Goal: Task Accomplishment & Management: Use online tool/utility

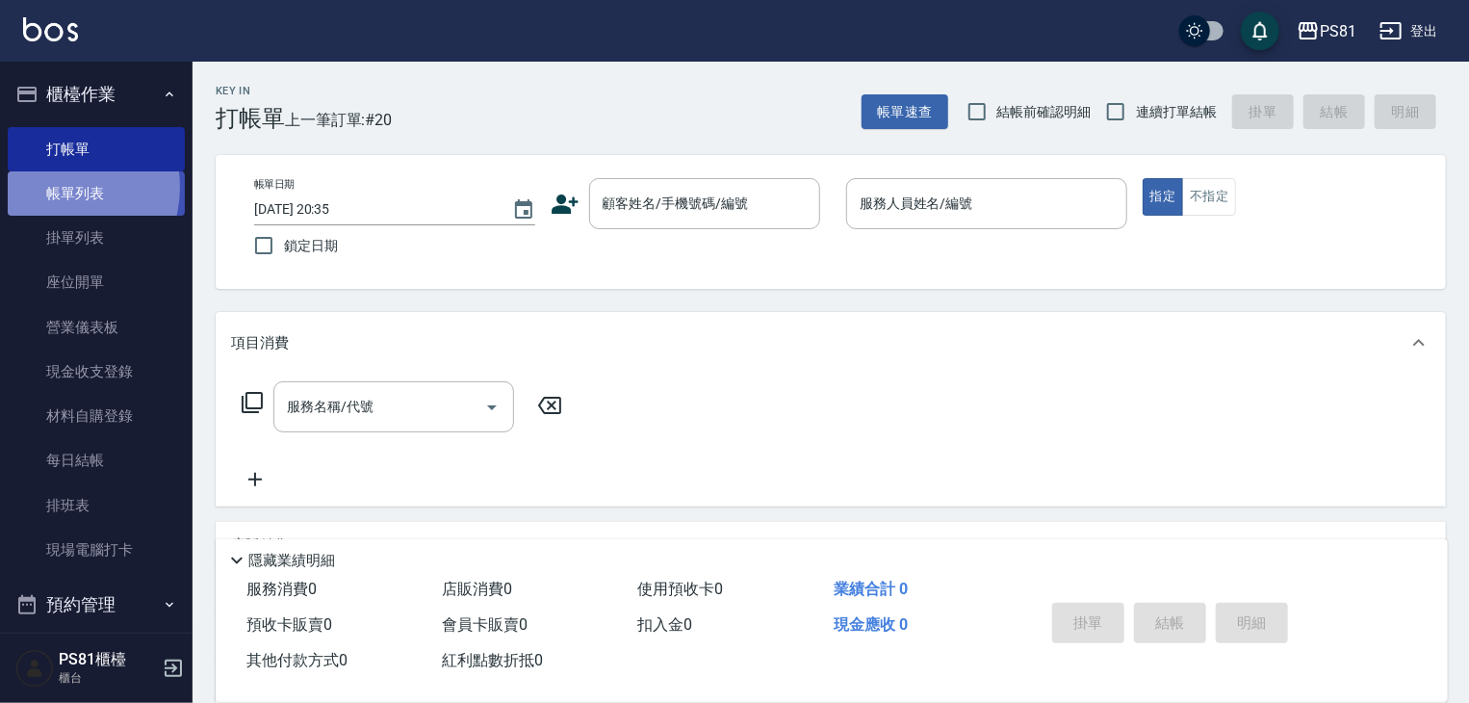
click at [55, 188] on link "帳單列表" at bounding box center [96, 193] width 177 height 44
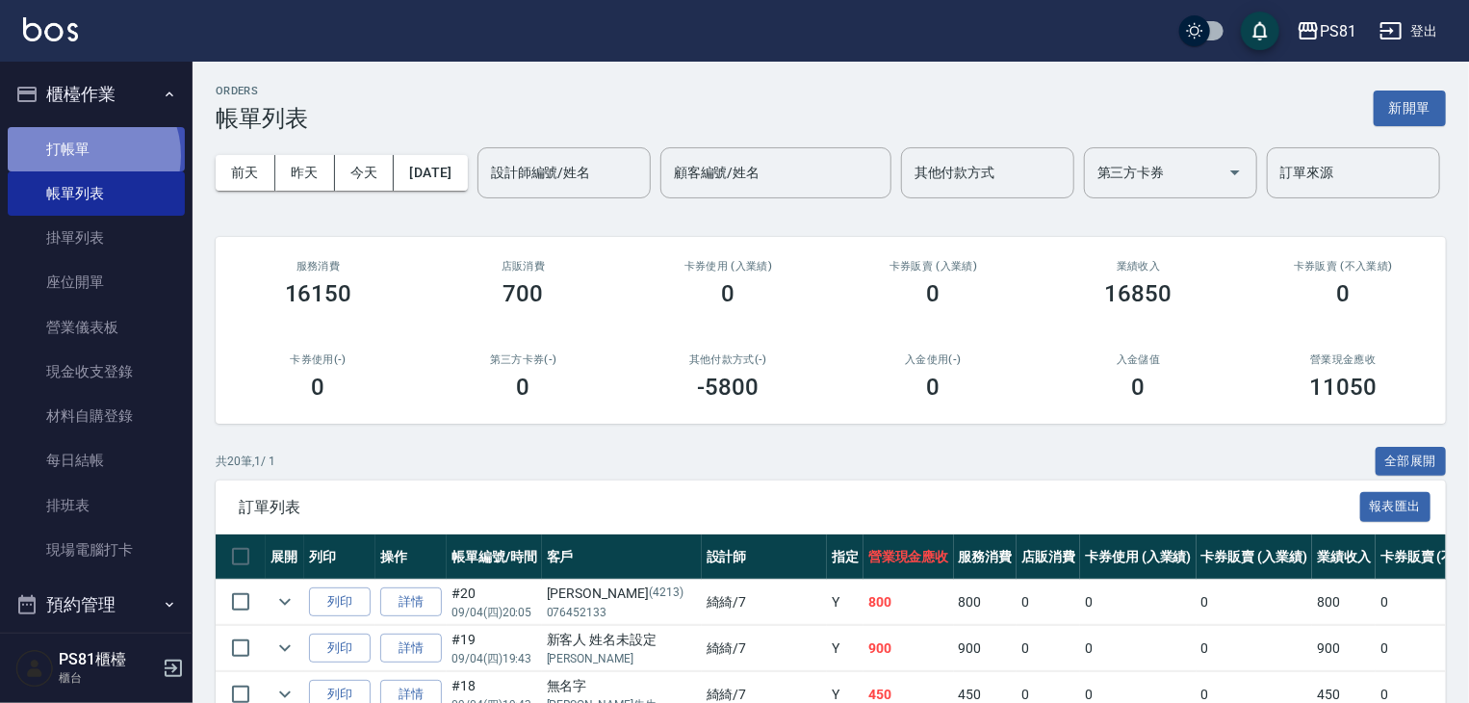
click at [87, 155] on link "打帳單" at bounding box center [96, 149] width 177 height 44
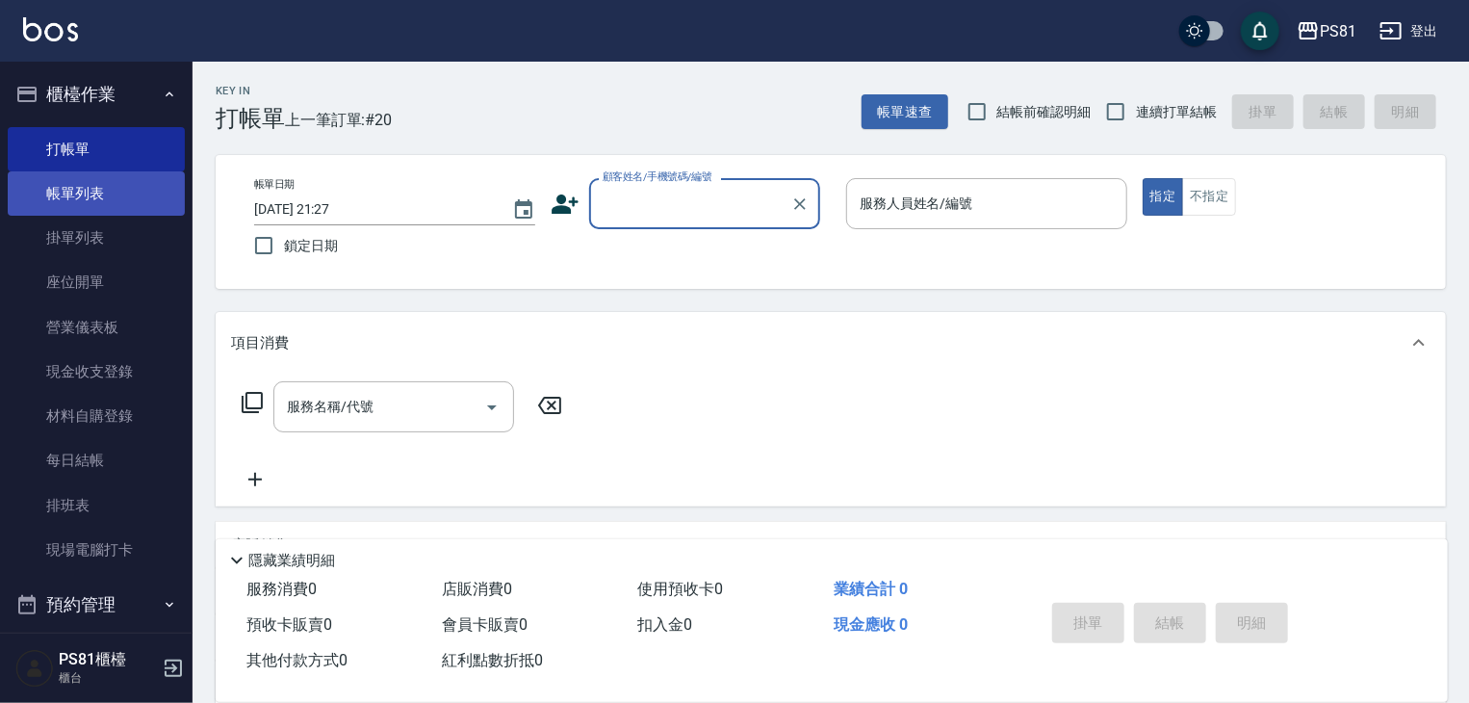
click at [103, 211] on link "帳單列表" at bounding box center [96, 193] width 177 height 44
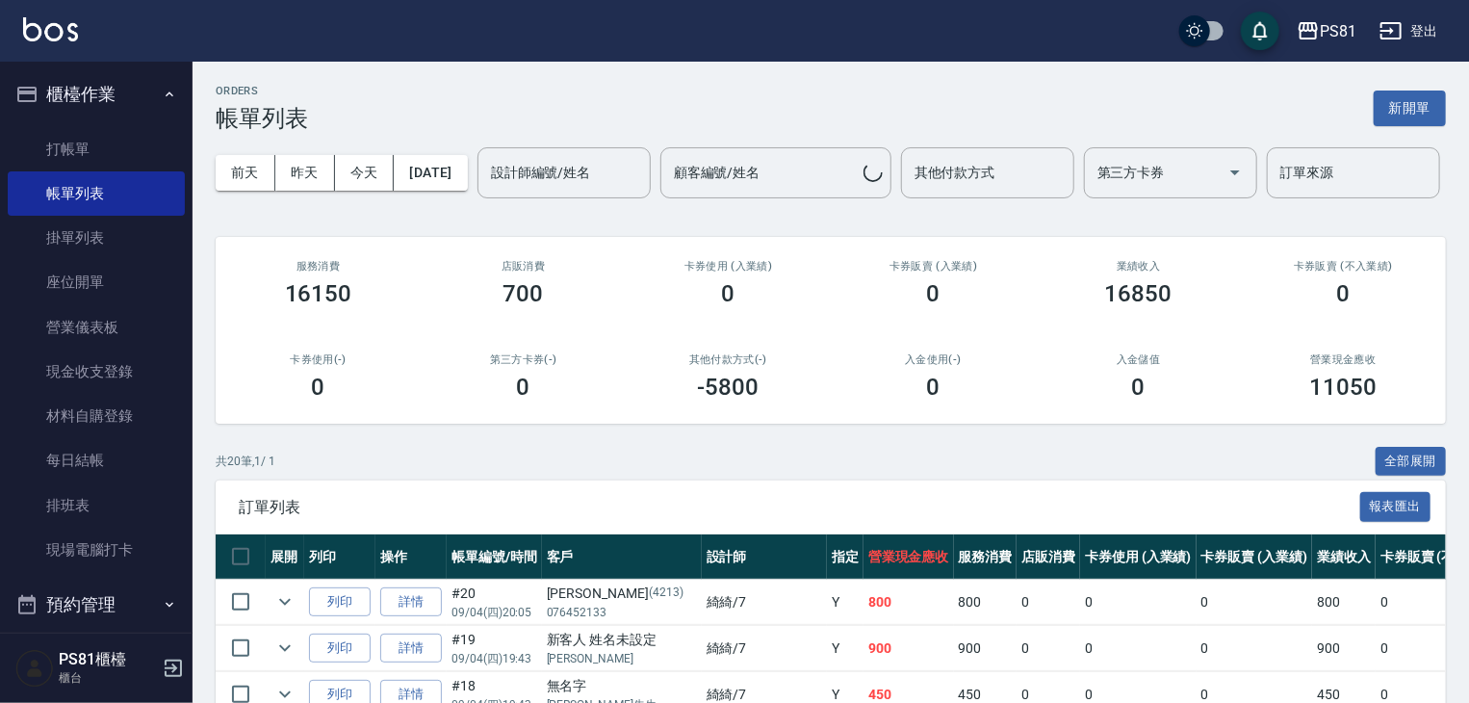
click at [285, 148] on div "[DATE] [DATE] [DATE] [DATE] 設計師編號/姓名 設計師編號/姓名 顧客編號/姓名 顧客編號/姓名 其他付款方式 其他付款方式 第三方…" at bounding box center [831, 173] width 1230 height 82
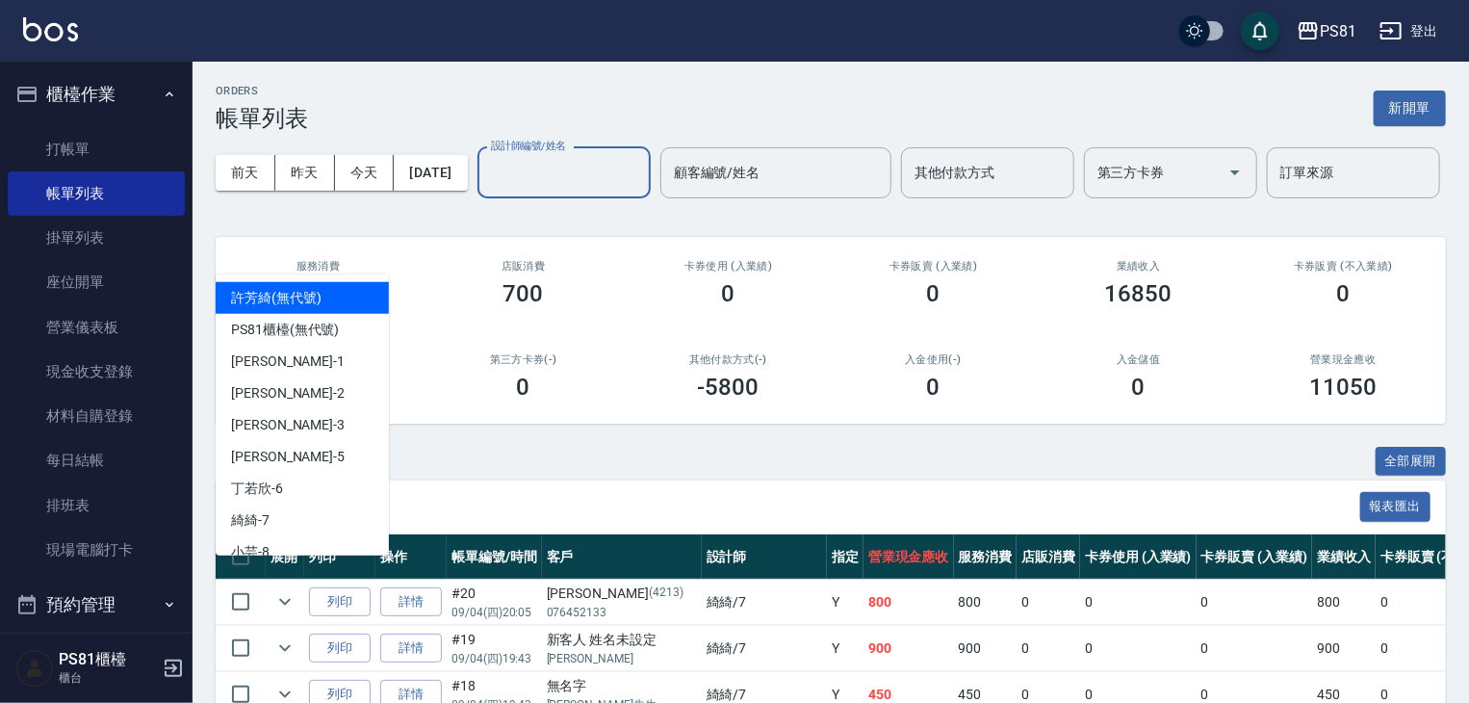
click at [486, 190] on input "設計師編號/姓名" at bounding box center [564, 173] width 156 height 34
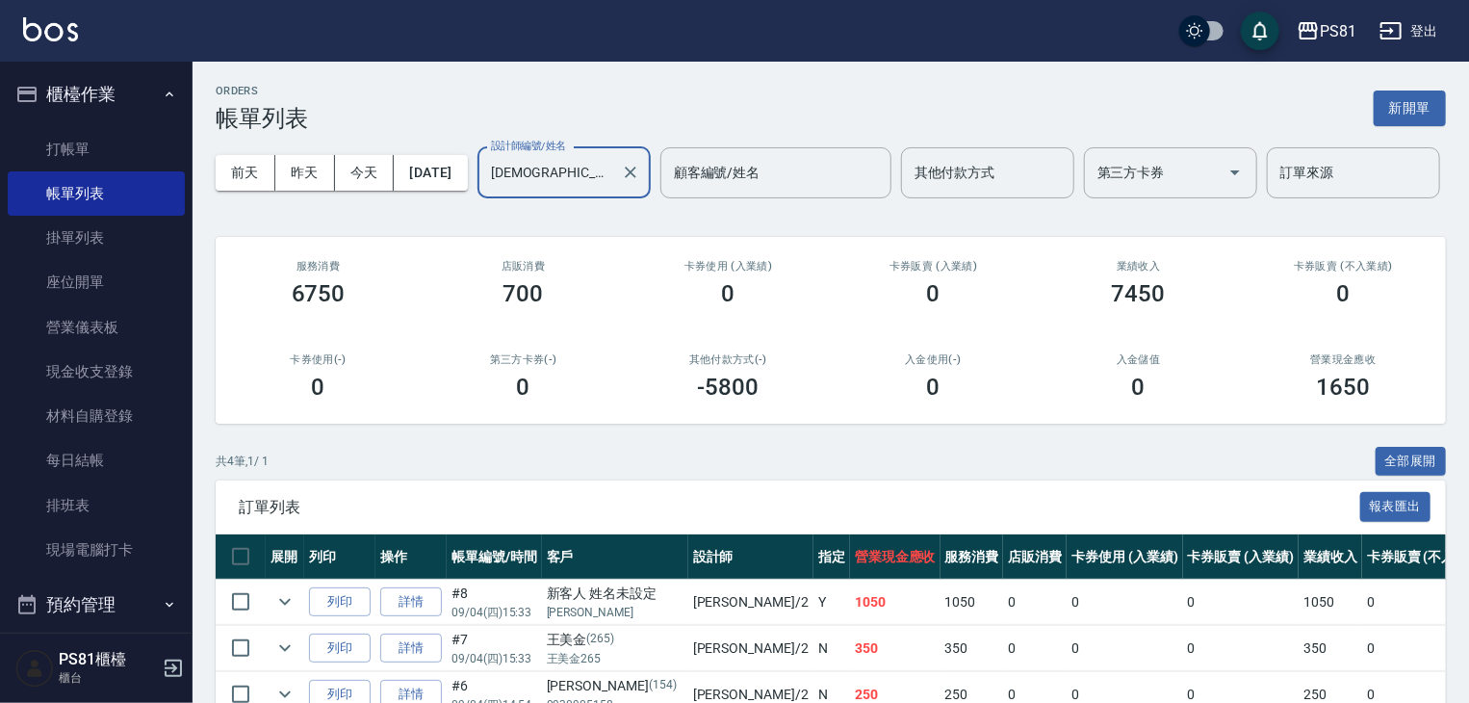
type input "[DEMOGRAPHIC_DATA]-2"
click at [427, 392] on div "第三方卡券(-) 0" at bounding box center [523, 376] width 205 height 93
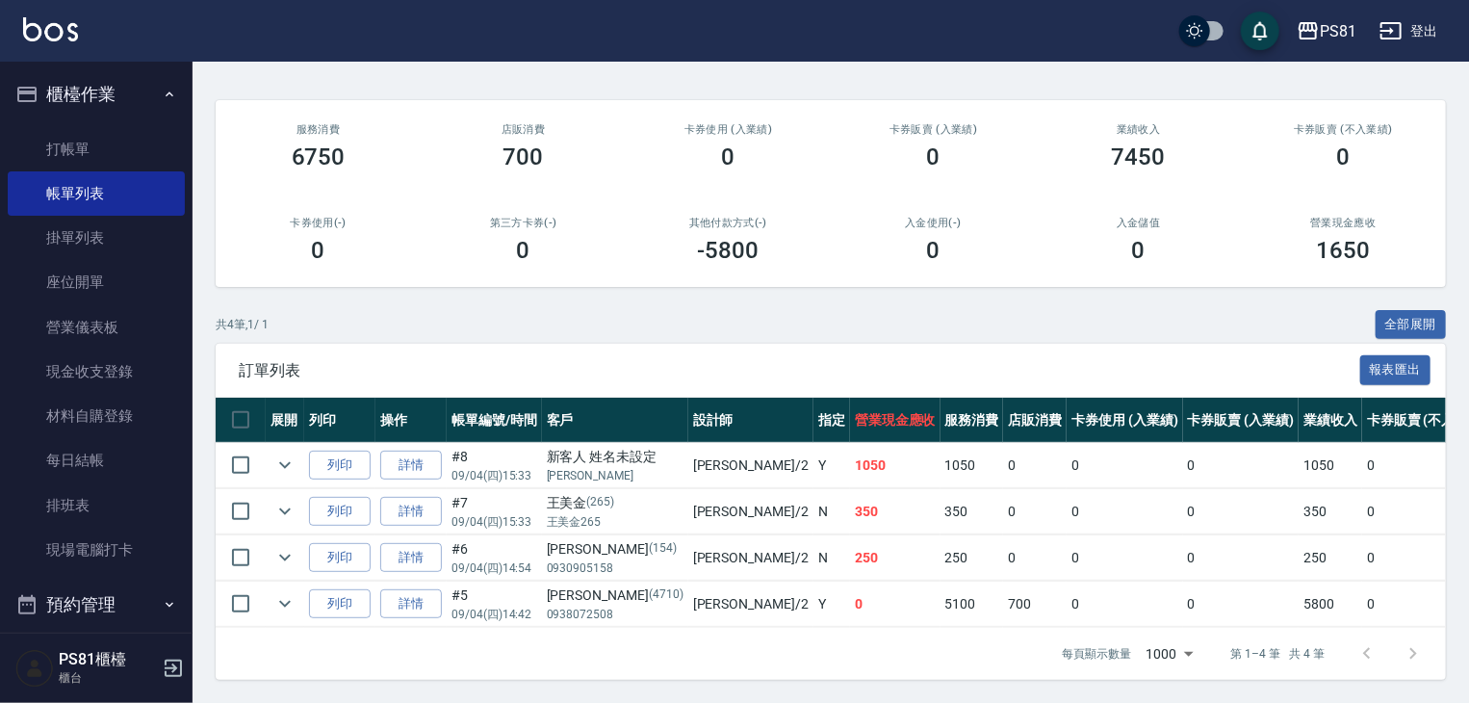
click at [850, 535] on td "250" at bounding box center [895, 557] width 90 height 45
click at [850, 509] on td "350" at bounding box center [895, 511] width 90 height 45
click at [850, 421] on th "營業現金應收" at bounding box center [895, 420] width 90 height 45
click at [73, 141] on link "打帳單" at bounding box center [96, 149] width 177 height 44
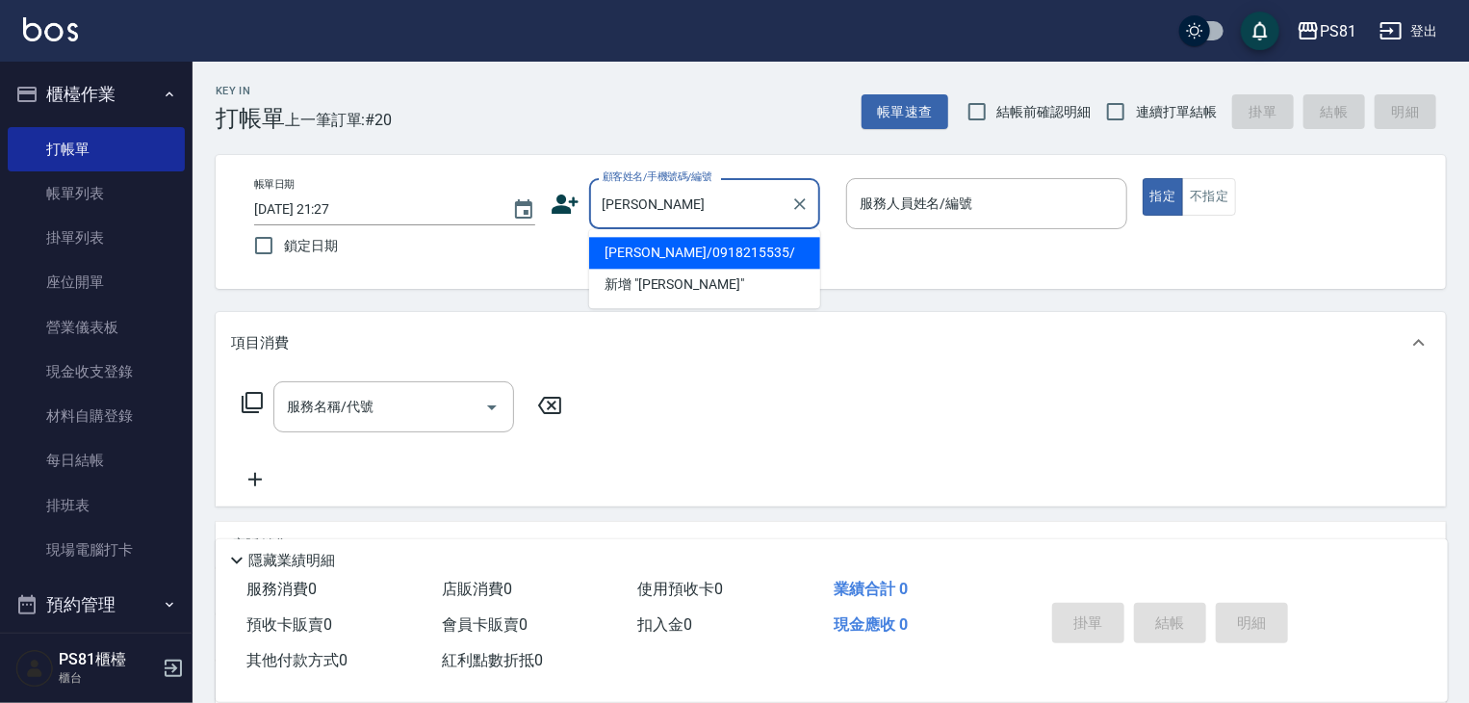
click at [724, 255] on li "[PERSON_NAME]/0918215535/" at bounding box center [704, 253] width 231 height 32
type input "[PERSON_NAME]/0918215535/"
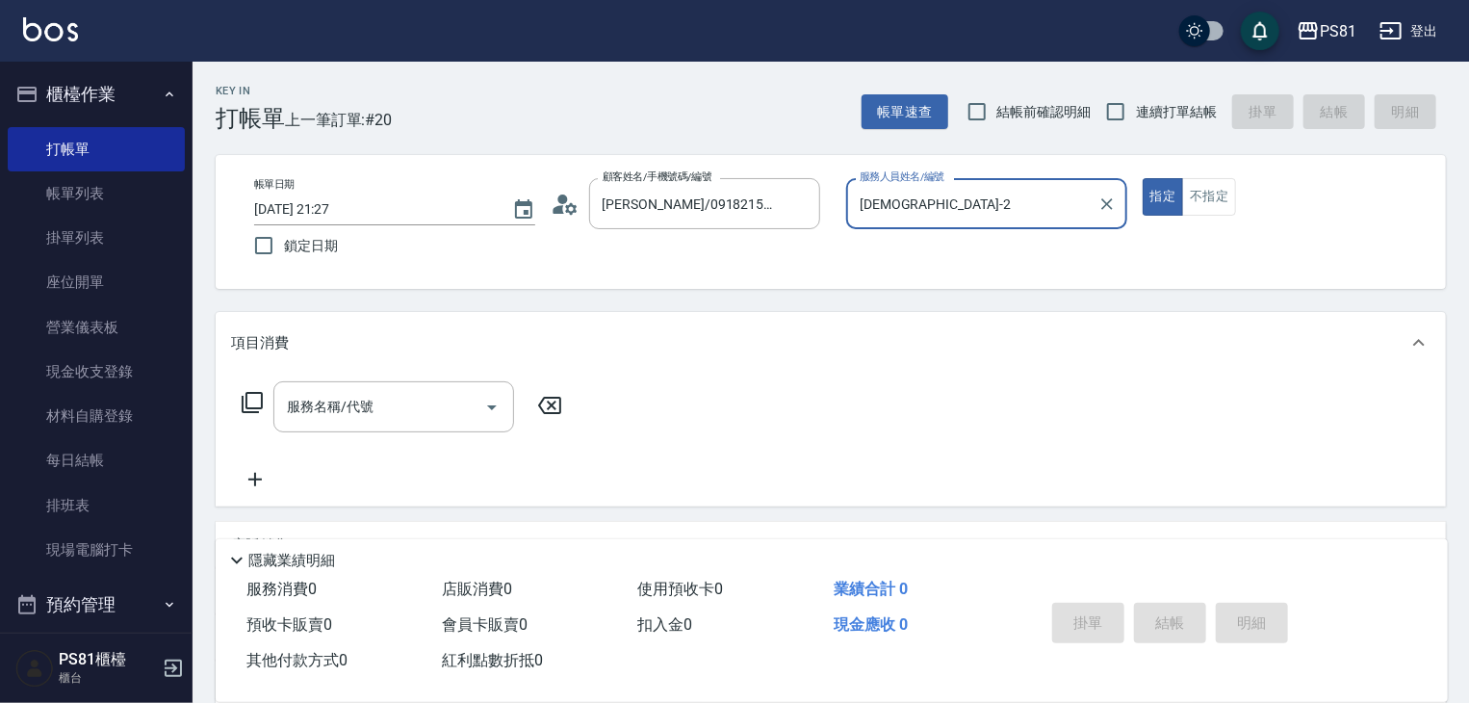
type input "[DEMOGRAPHIC_DATA]-2"
click at [1143, 178] on button "指定" at bounding box center [1163, 197] width 41 height 38
type button "true"
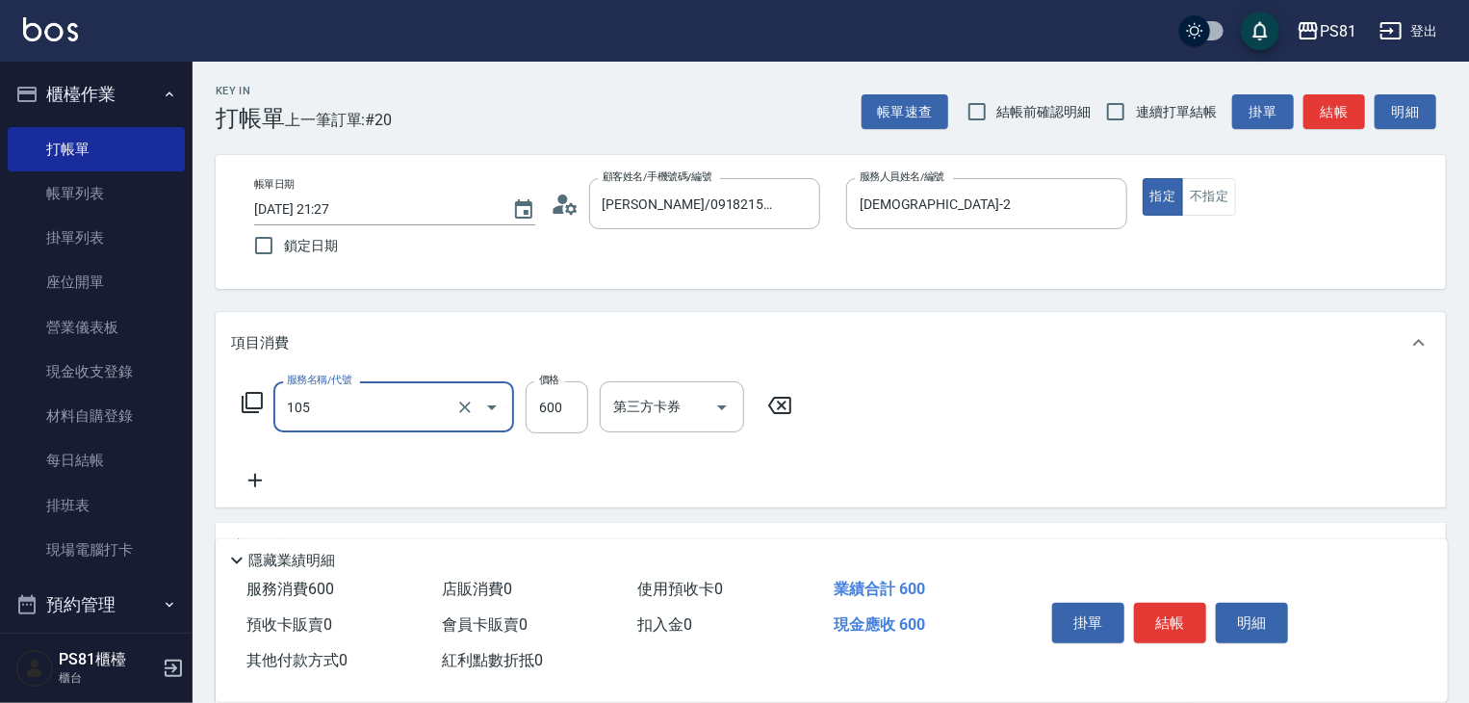
type input "A級洗剪600(105)"
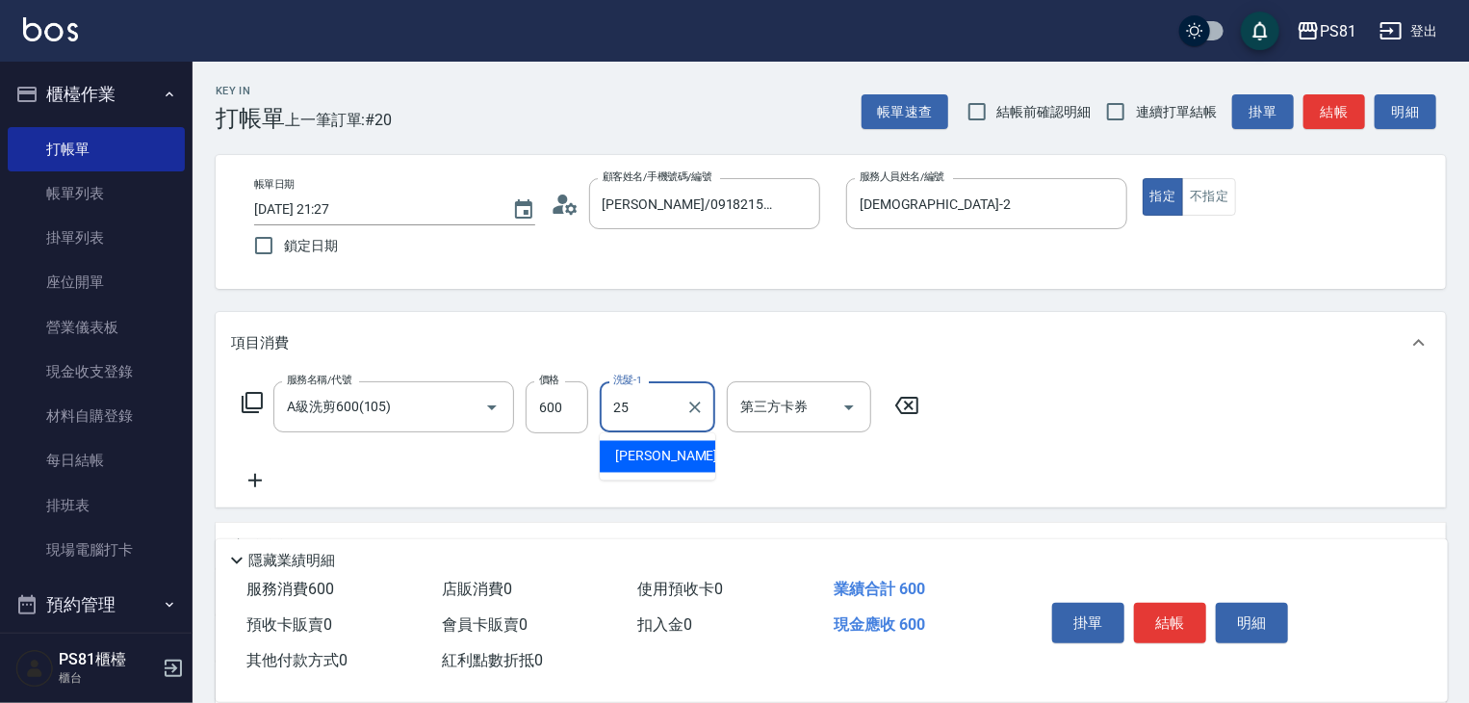
type input "[PERSON_NAME]-25"
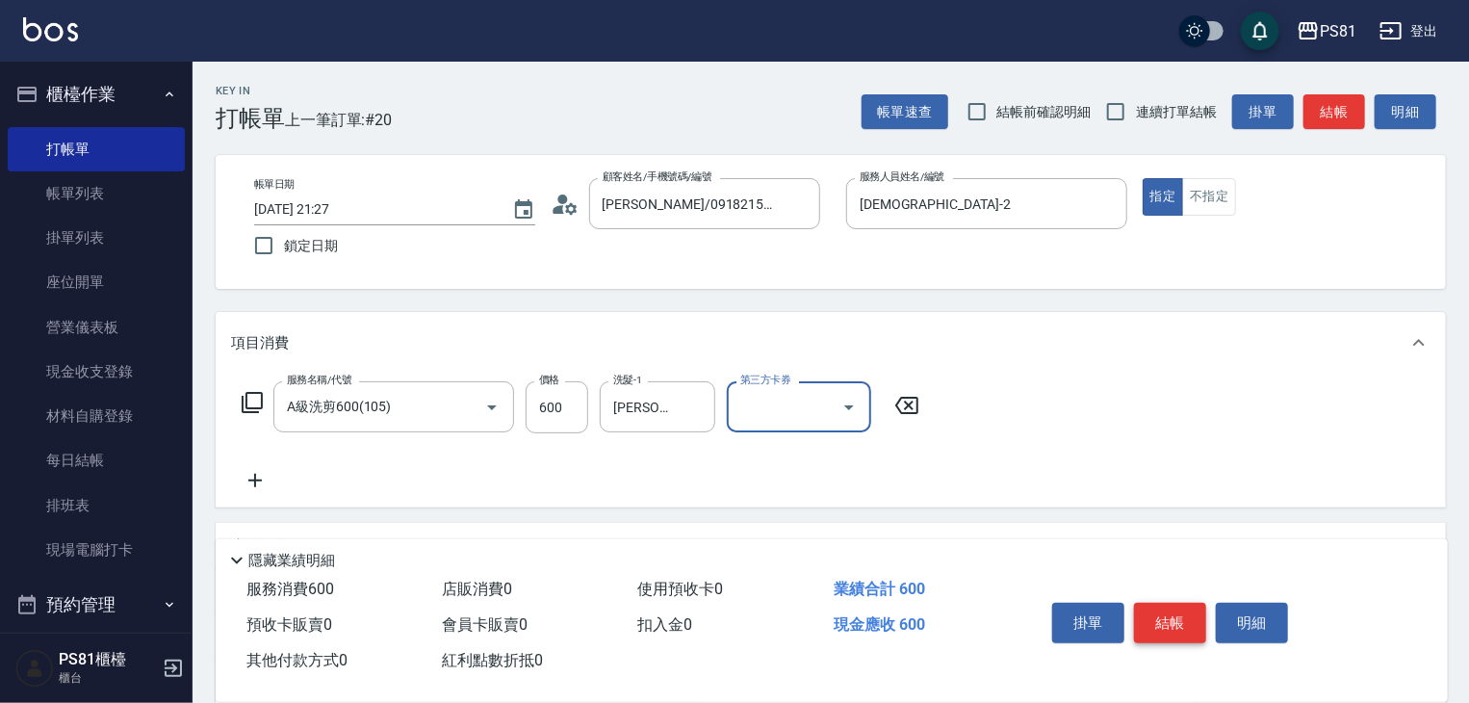
click at [1169, 606] on button "結帳" at bounding box center [1170, 623] width 72 height 40
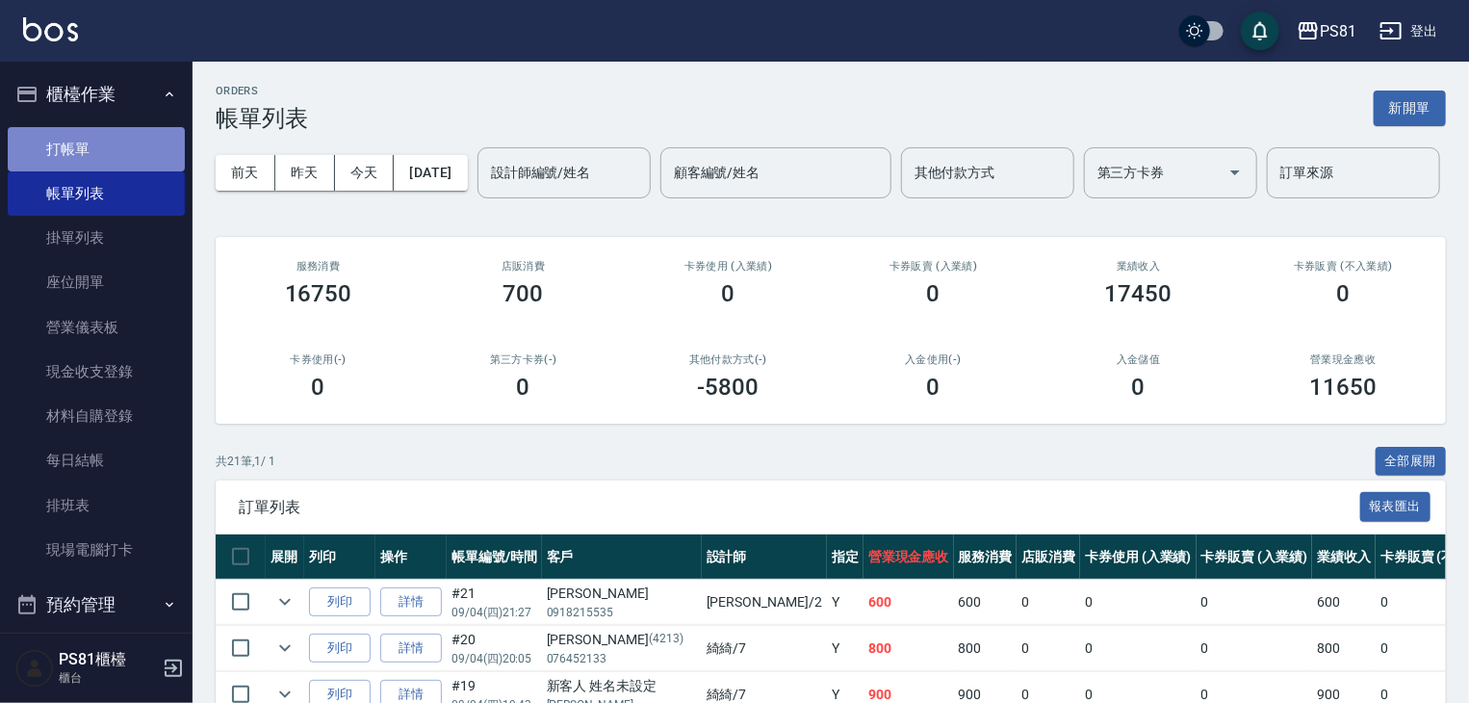
click at [104, 149] on link "打帳單" at bounding box center [96, 149] width 177 height 44
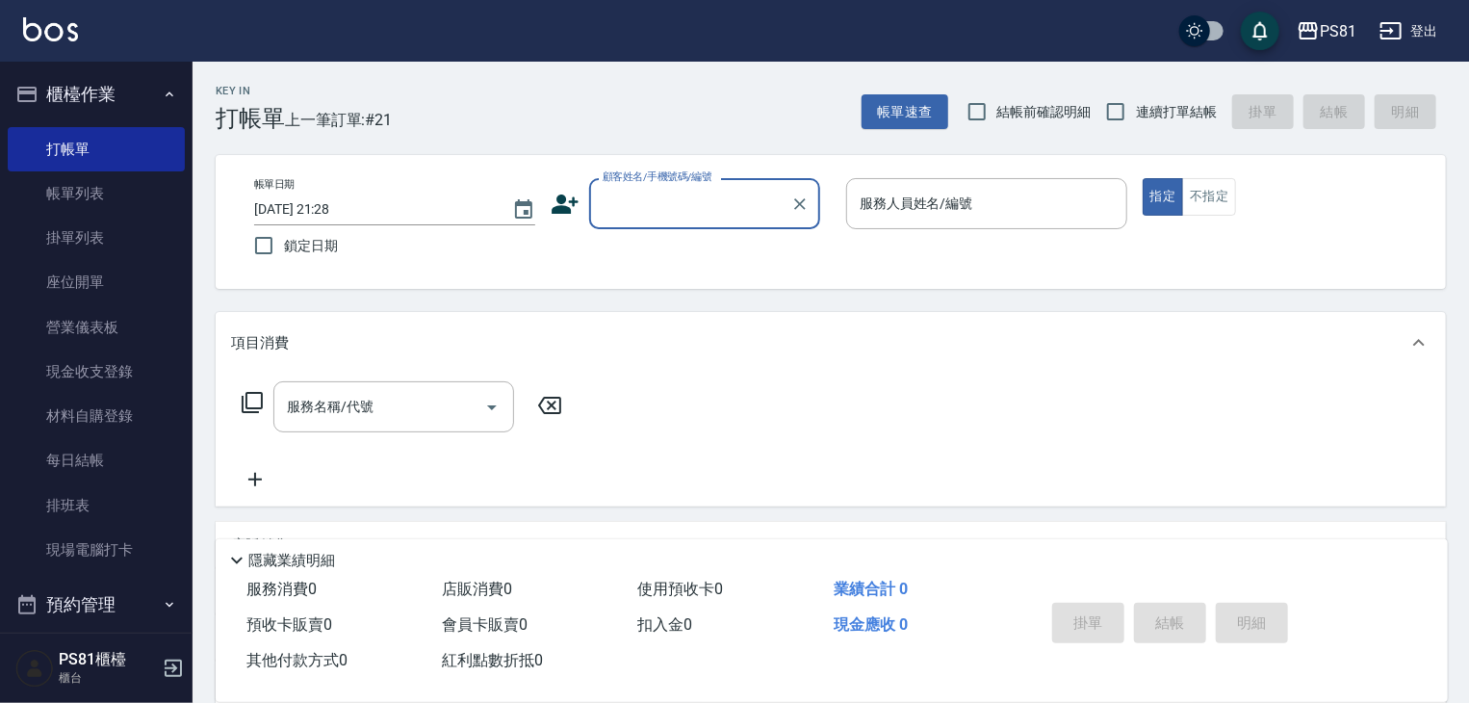
click at [633, 207] on input "顧客姓名/手機號碼/編號" at bounding box center [690, 204] width 185 height 34
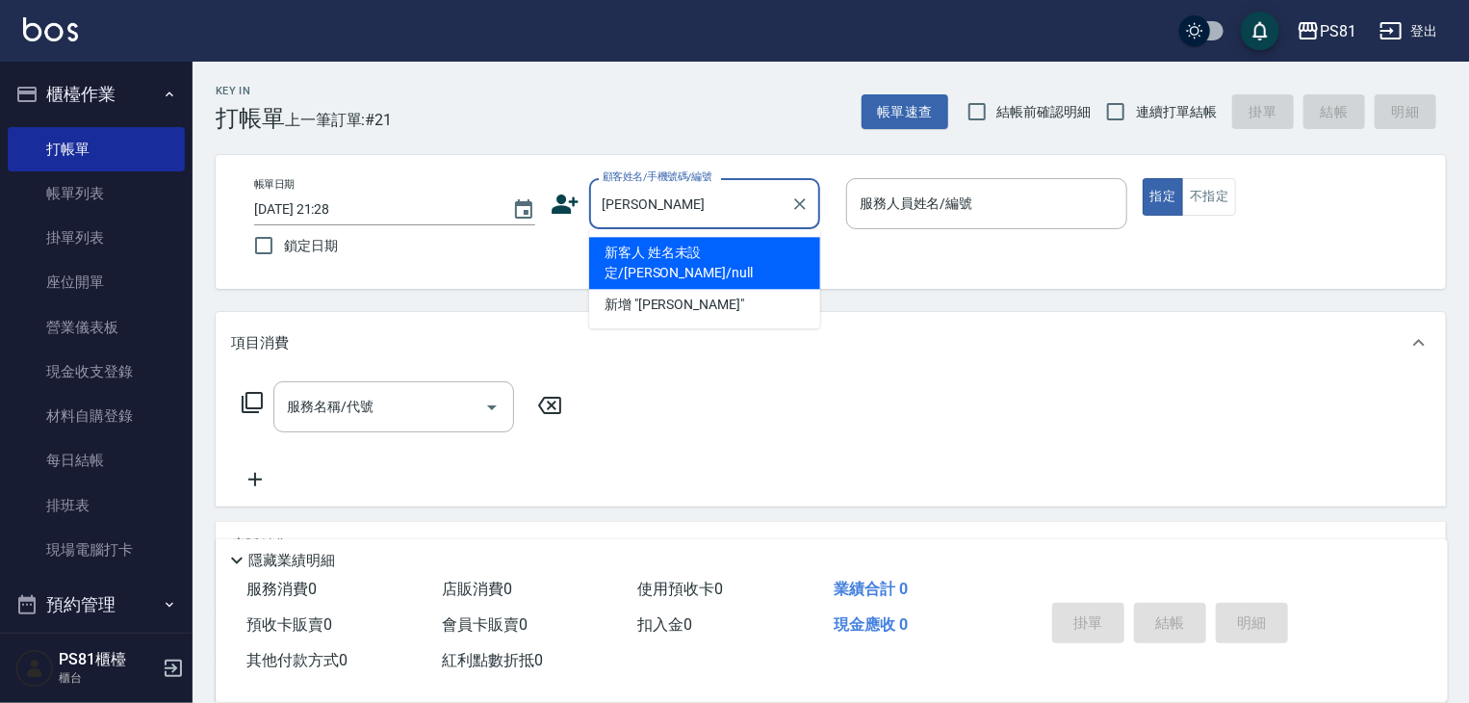
click at [633, 264] on li "新客人 姓名未設定/[PERSON_NAME]/null" at bounding box center [704, 263] width 231 height 52
type input "新客人 姓名未設定/[PERSON_NAME]/null"
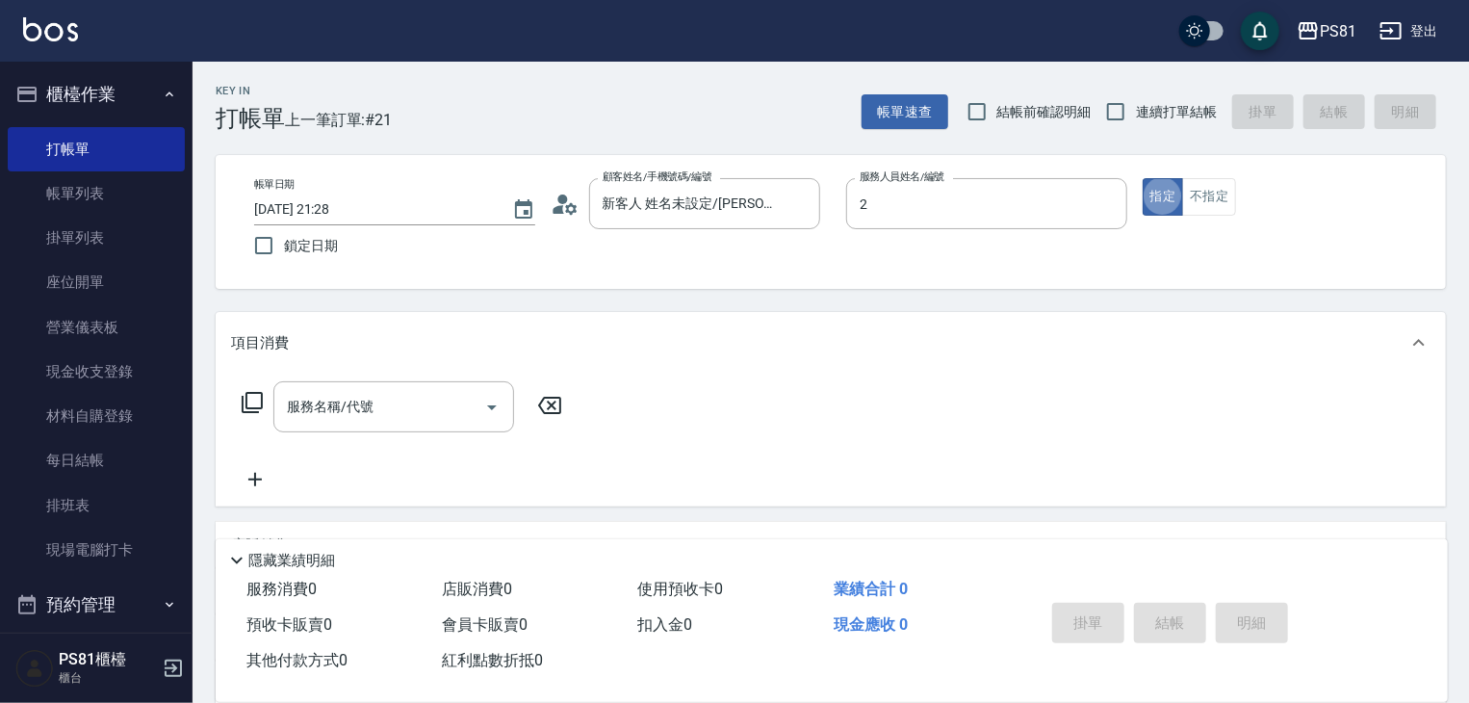
type input "[DEMOGRAPHIC_DATA]-2"
type button "true"
click at [443, 388] on div "服務名稱/代號" at bounding box center [393, 406] width 241 height 51
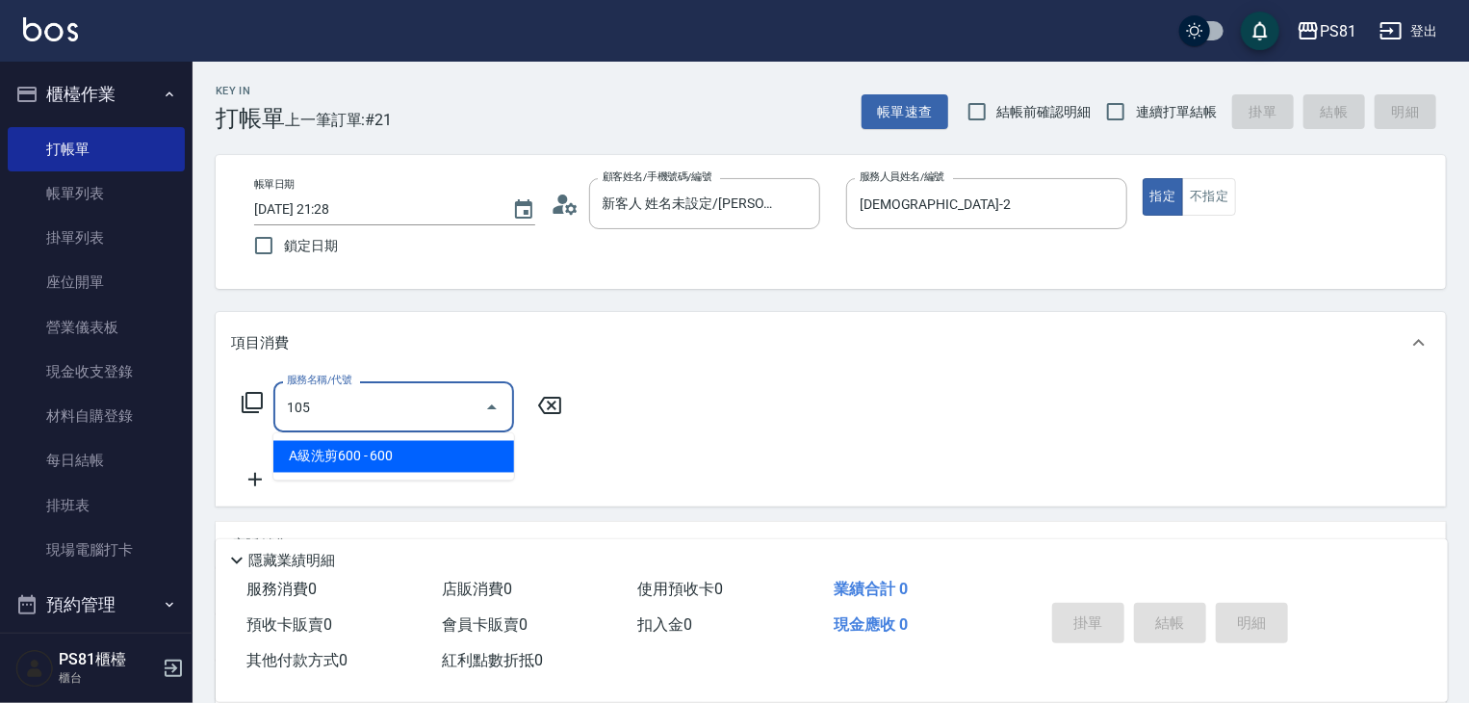
type input "A級洗剪600(105)"
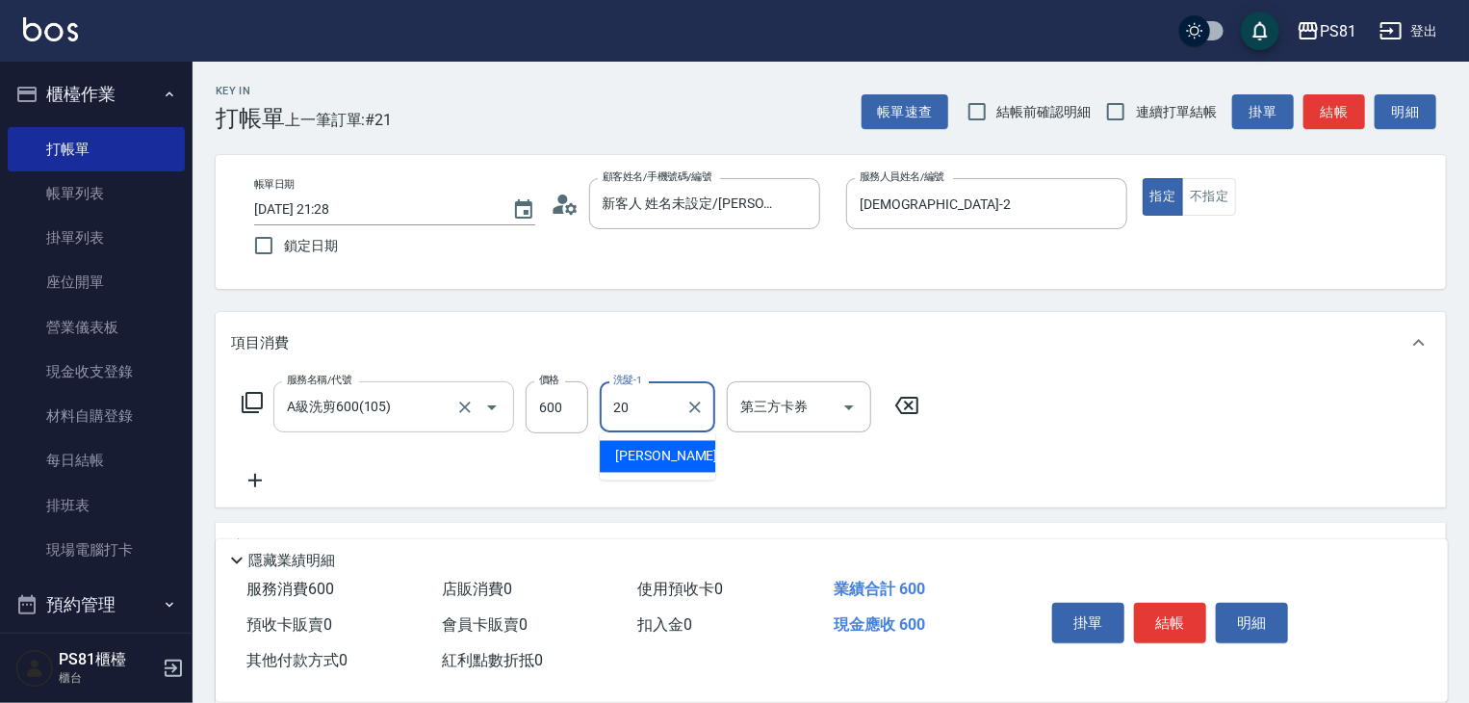
type input "[PERSON_NAME]-20"
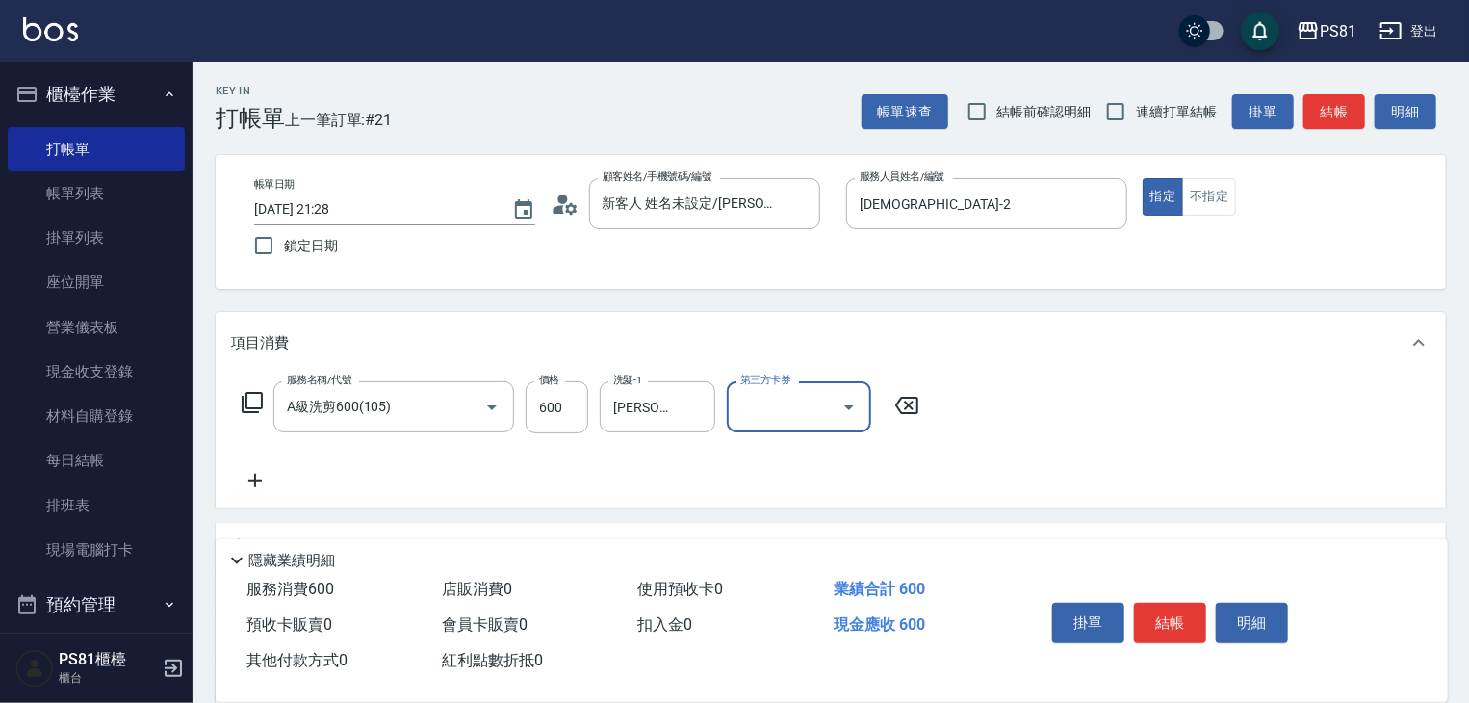
click at [847, 489] on div "服務名稱/代號 A級洗剪600(105) 服務名稱/代號 價格 600 價格 洗髮-1 [PERSON_NAME]-20 洗髮-1 第三方卡券 第三方卡券" at bounding box center [581, 436] width 700 height 111
click at [1187, 611] on button "結帳" at bounding box center [1170, 623] width 72 height 40
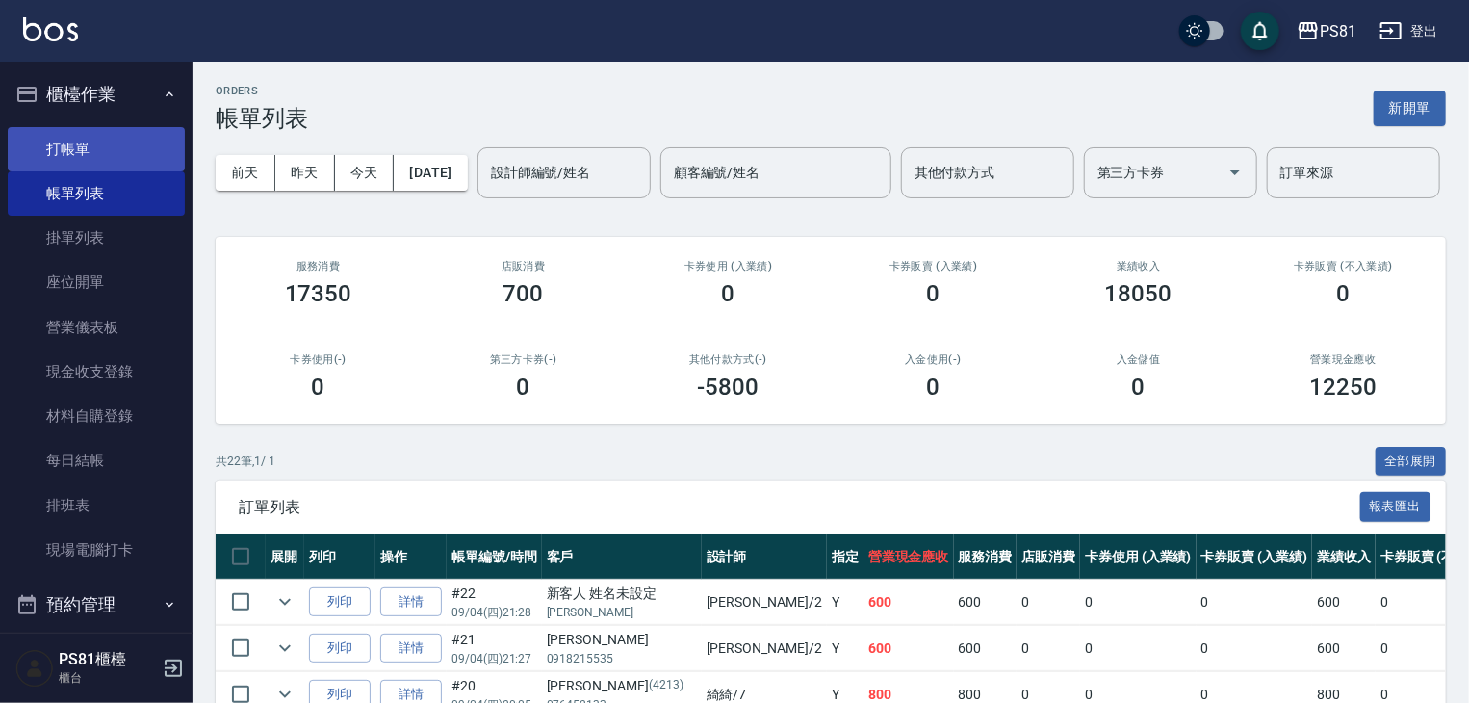
click at [20, 142] on link "打帳單" at bounding box center [96, 149] width 177 height 44
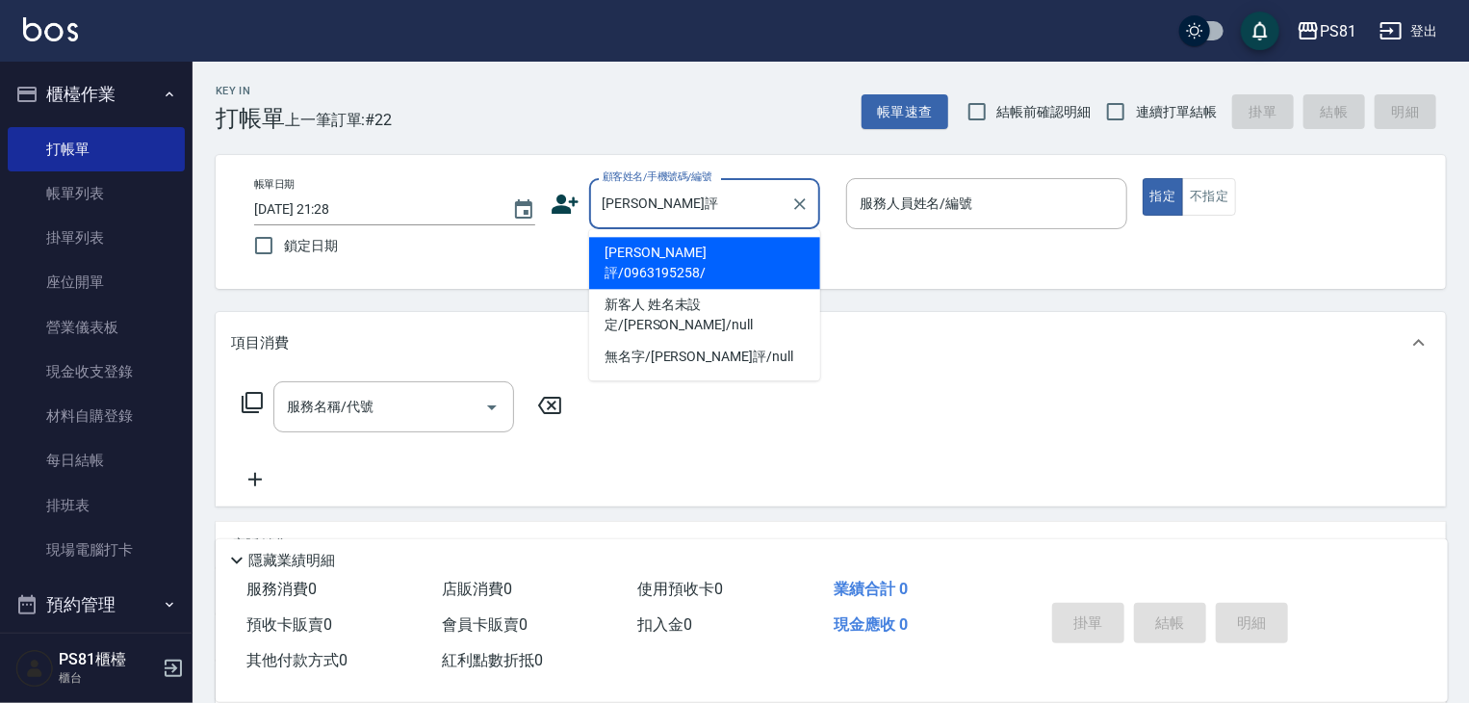
click at [720, 244] on li "[PERSON_NAME]評/0963195258/" at bounding box center [704, 263] width 231 height 52
type input "[PERSON_NAME]評/0963195258/"
type input "[DEMOGRAPHIC_DATA]-2"
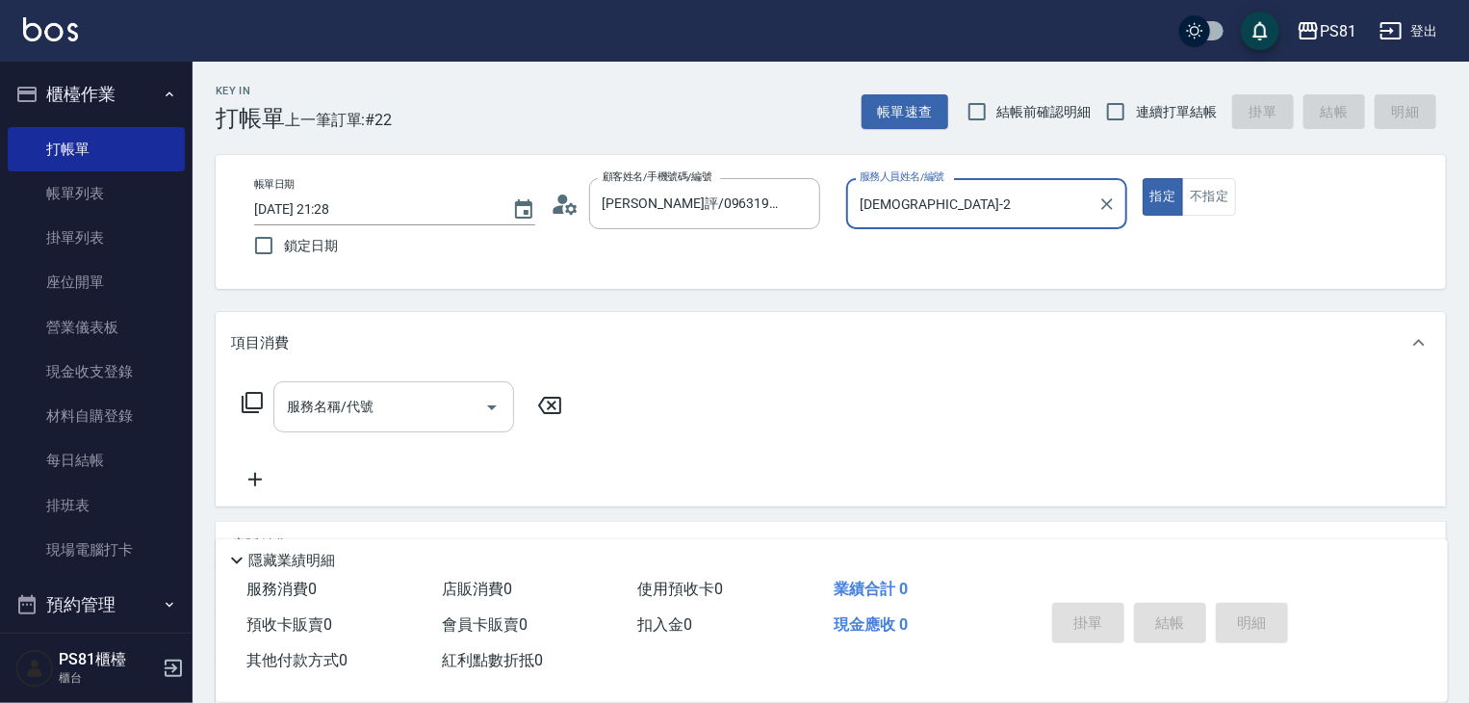
click at [400, 425] on div "服務名稱/代號" at bounding box center [393, 406] width 241 height 51
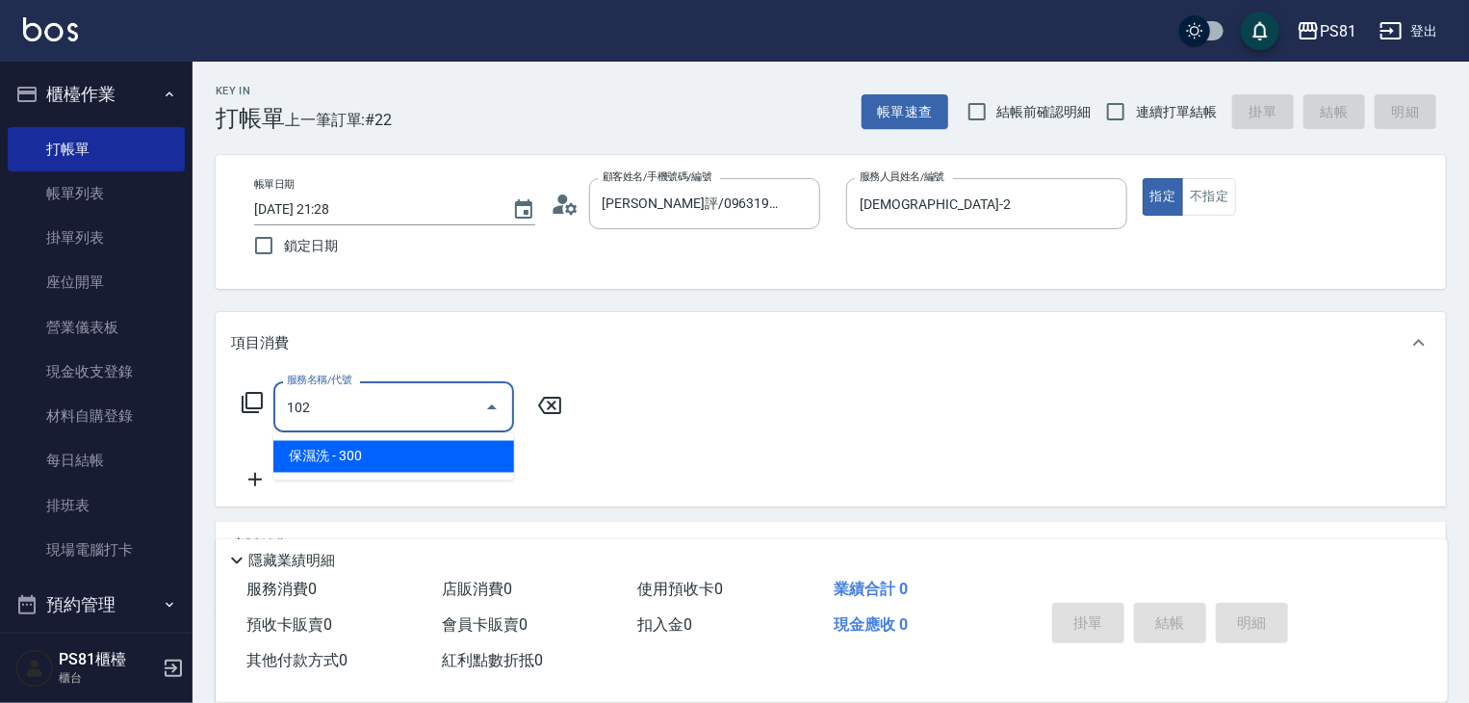
type input "保濕洗(102)"
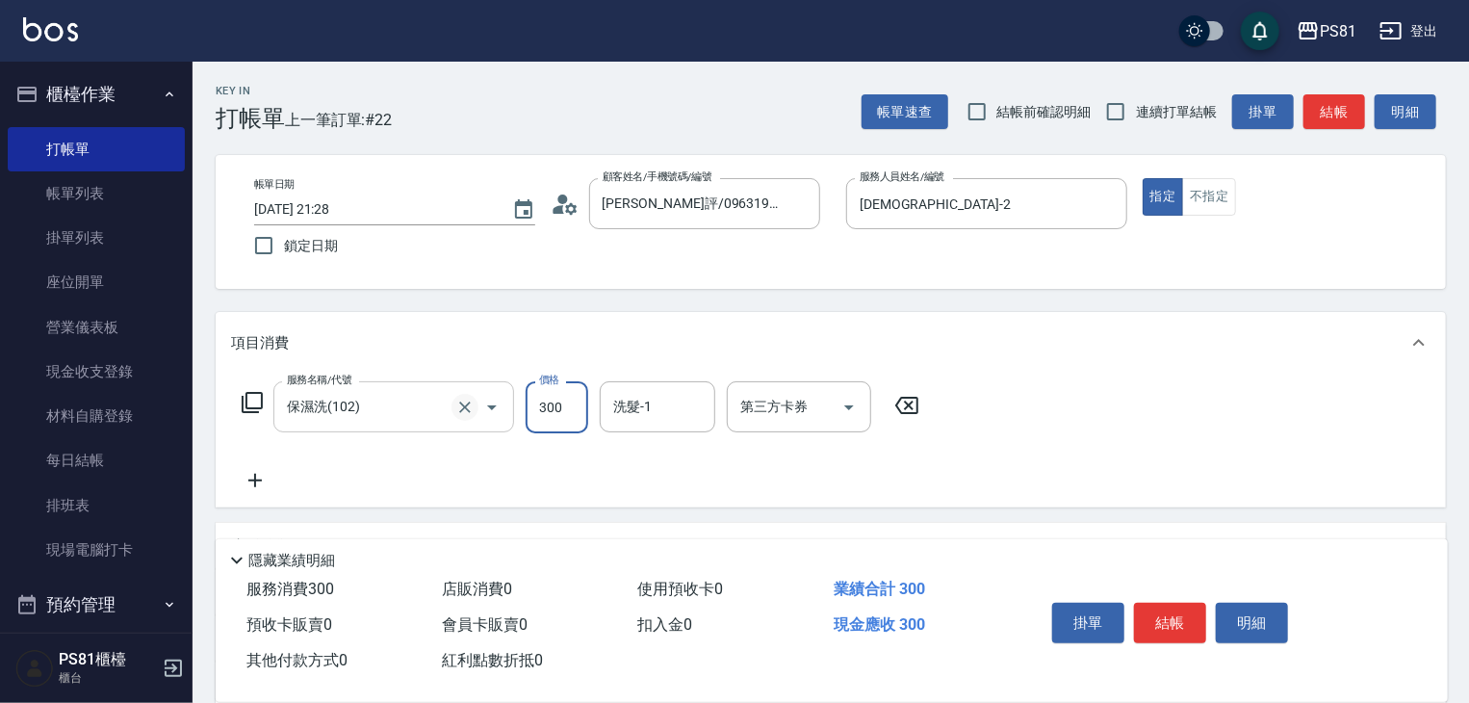
click at [461, 405] on icon "Clear" at bounding box center [464, 407] width 19 height 19
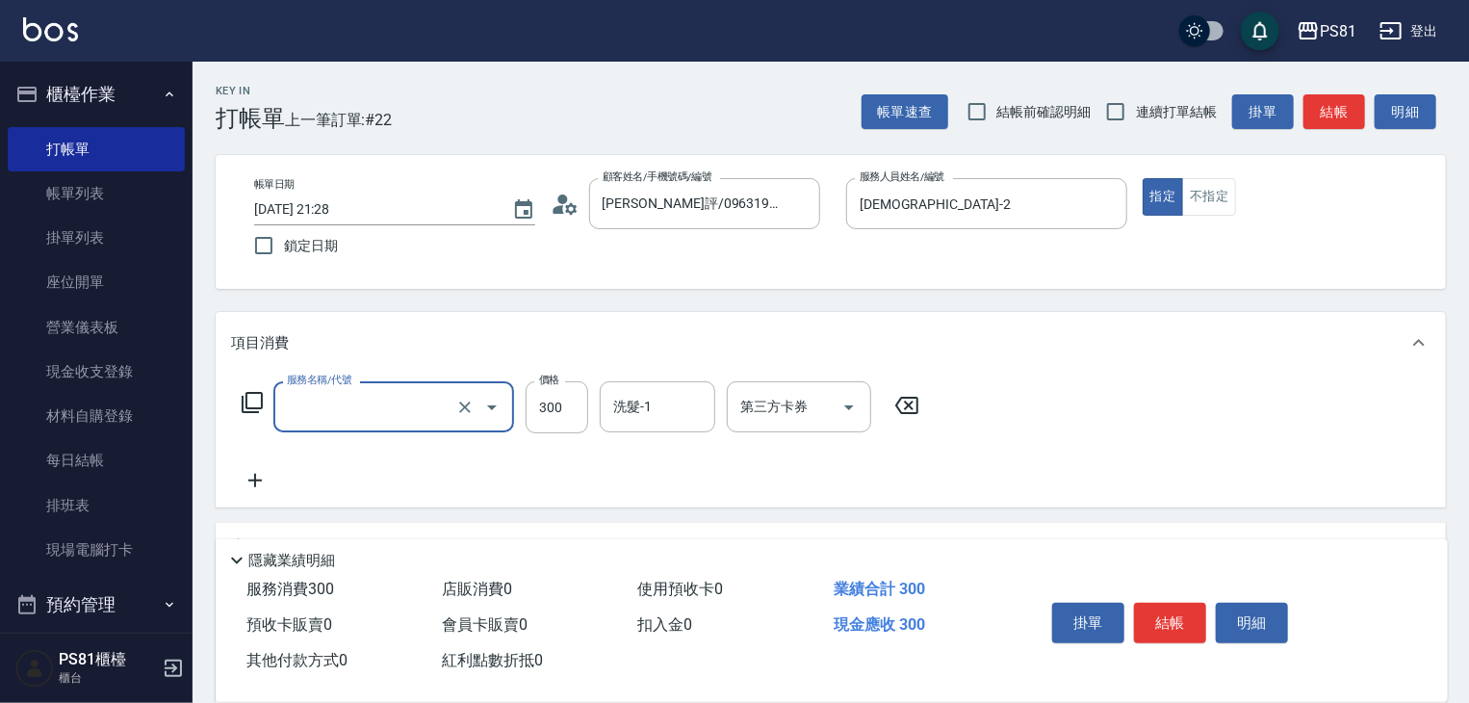
click at [451, 405] on input "服務名稱/代號" at bounding box center [366, 407] width 169 height 34
type input "一般洗髮(101)"
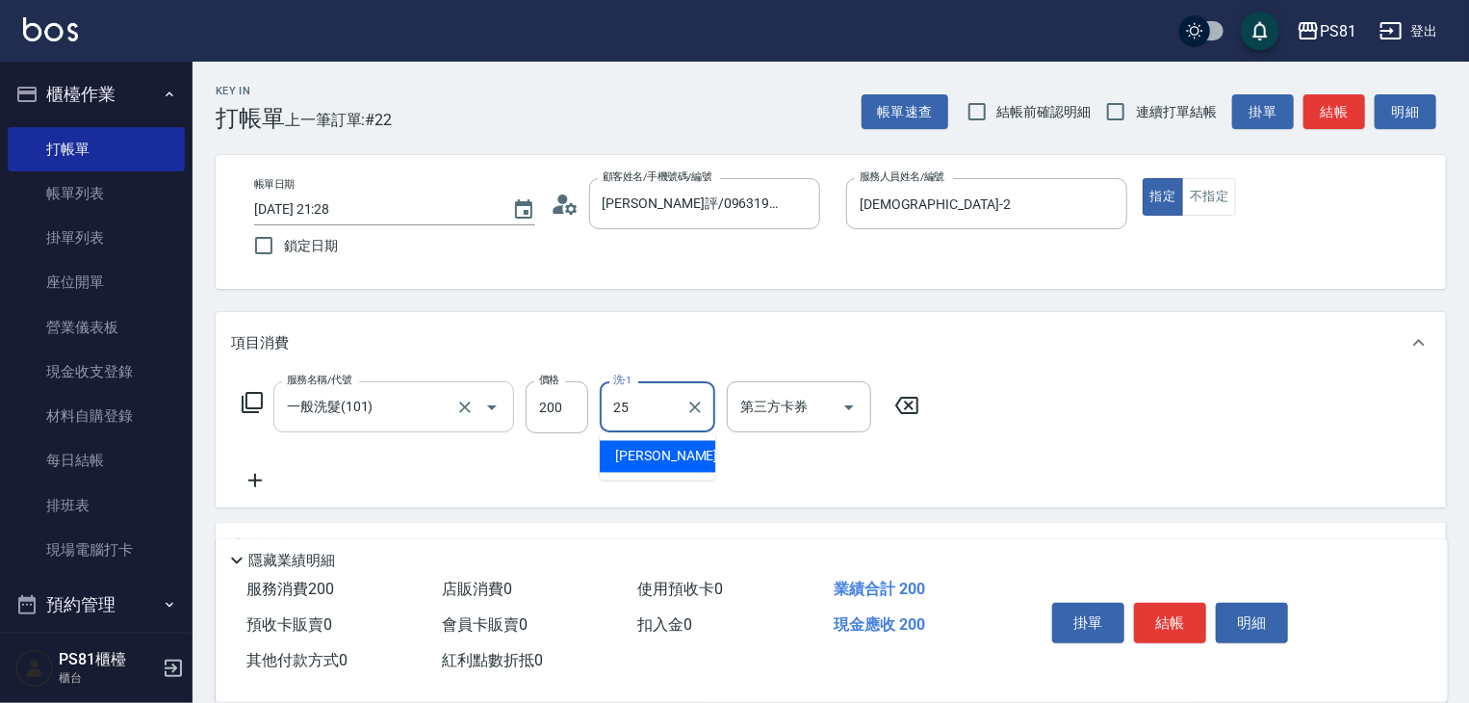
type input "[PERSON_NAME]-25"
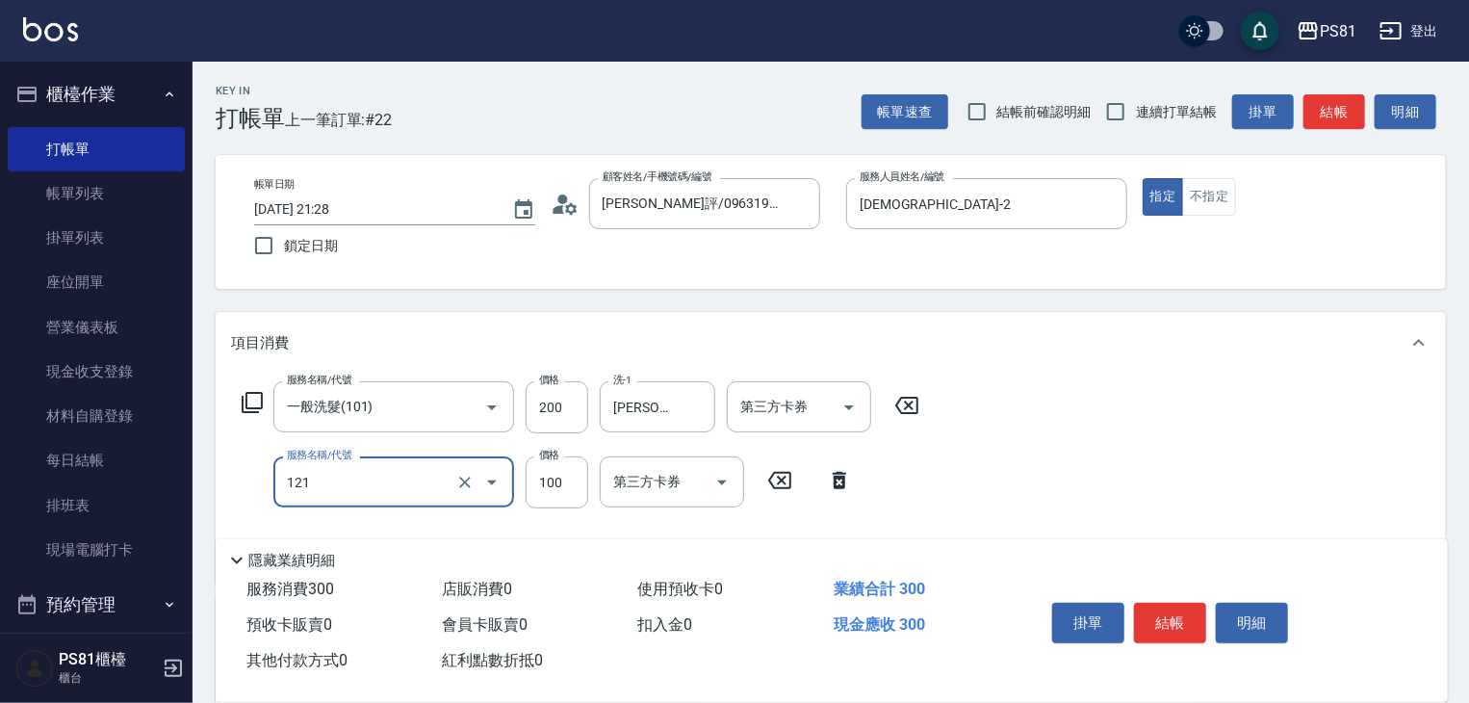
type input "剪[PERSON_NAME](121)"
click at [1078, 489] on div "服務名稱/代號 一般洗髮(101) 服務名稱/代號 價格 200 價格 洗-1 [PERSON_NAME]-25 洗-1 第三方卡券 第三方卡券 服務名稱/代…" at bounding box center [831, 478] width 1230 height 209
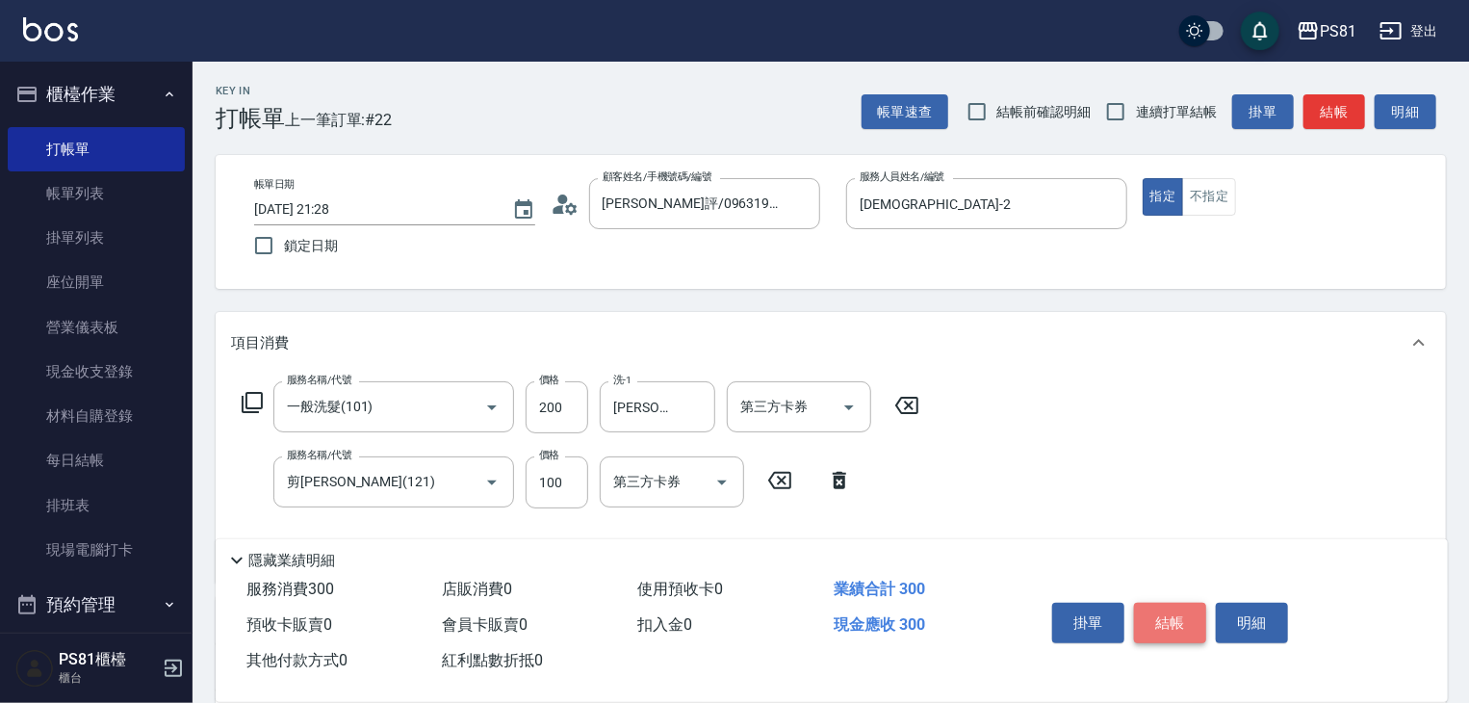
click at [1158, 603] on button "結帳" at bounding box center [1170, 623] width 72 height 40
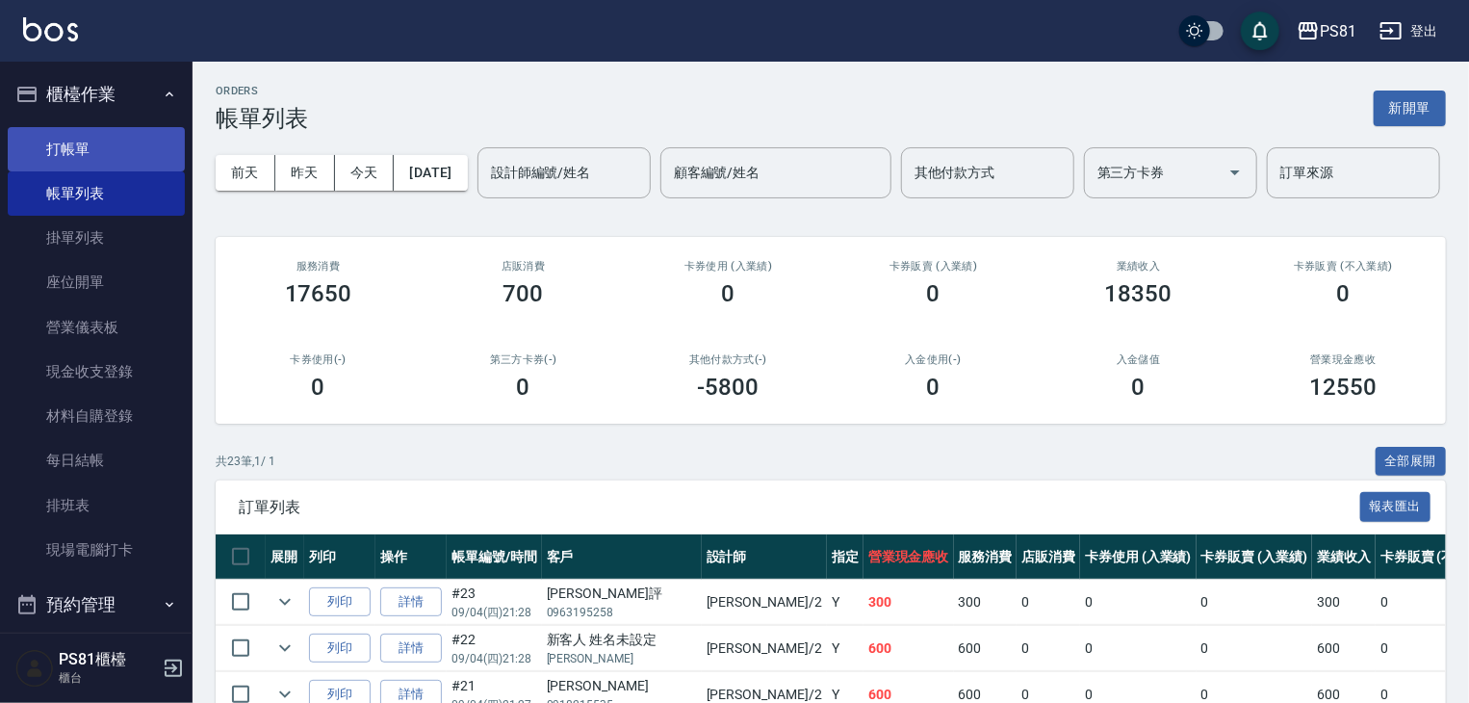
click at [86, 149] on link "打帳單" at bounding box center [96, 149] width 177 height 44
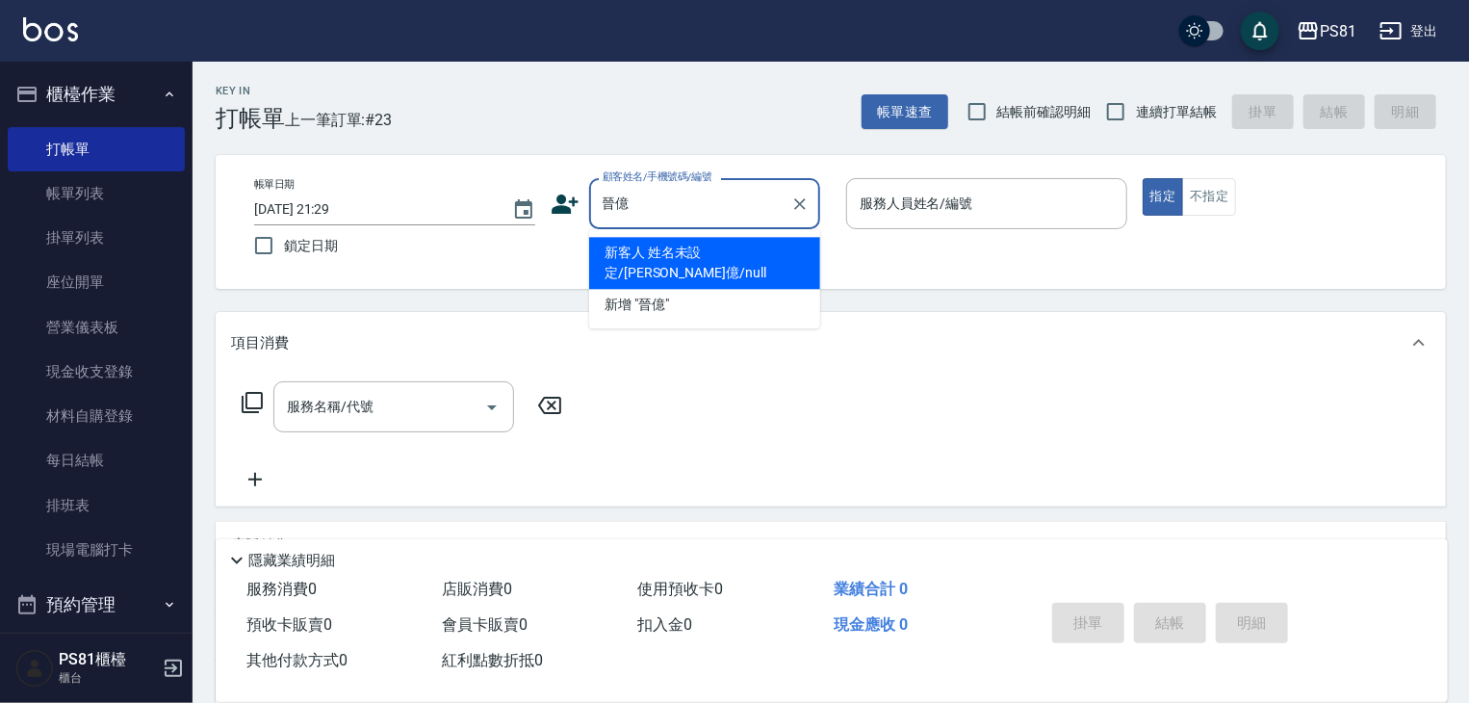
click at [713, 251] on li "新客人 姓名未設定/[PERSON_NAME]億/null" at bounding box center [704, 263] width 231 height 52
type input "新客人 姓名未設定/[PERSON_NAME]億/null"
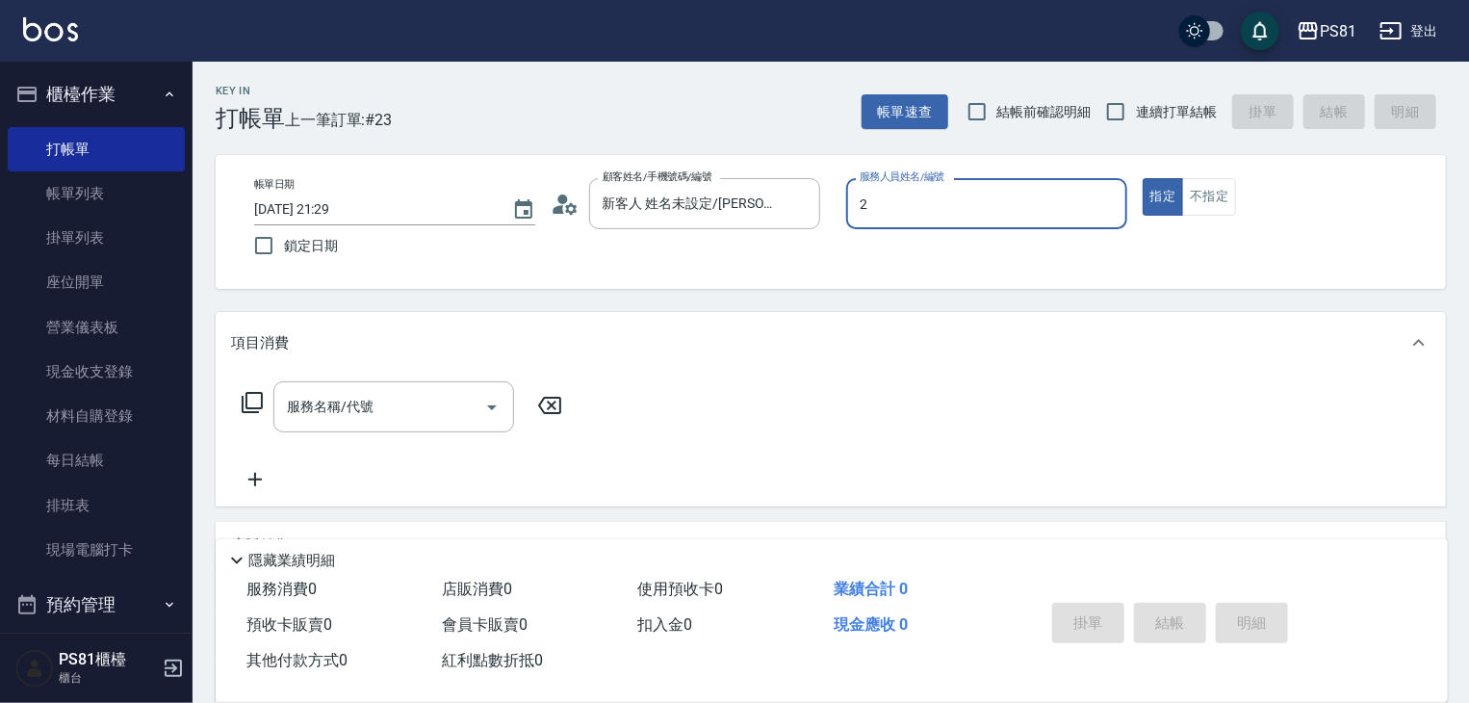
type input "[DEMOGRAPHIC_DATA]-2"
type button "true"
click at [478, 411] on button "Open" at bounding box center [492, 407] width 31 height 31
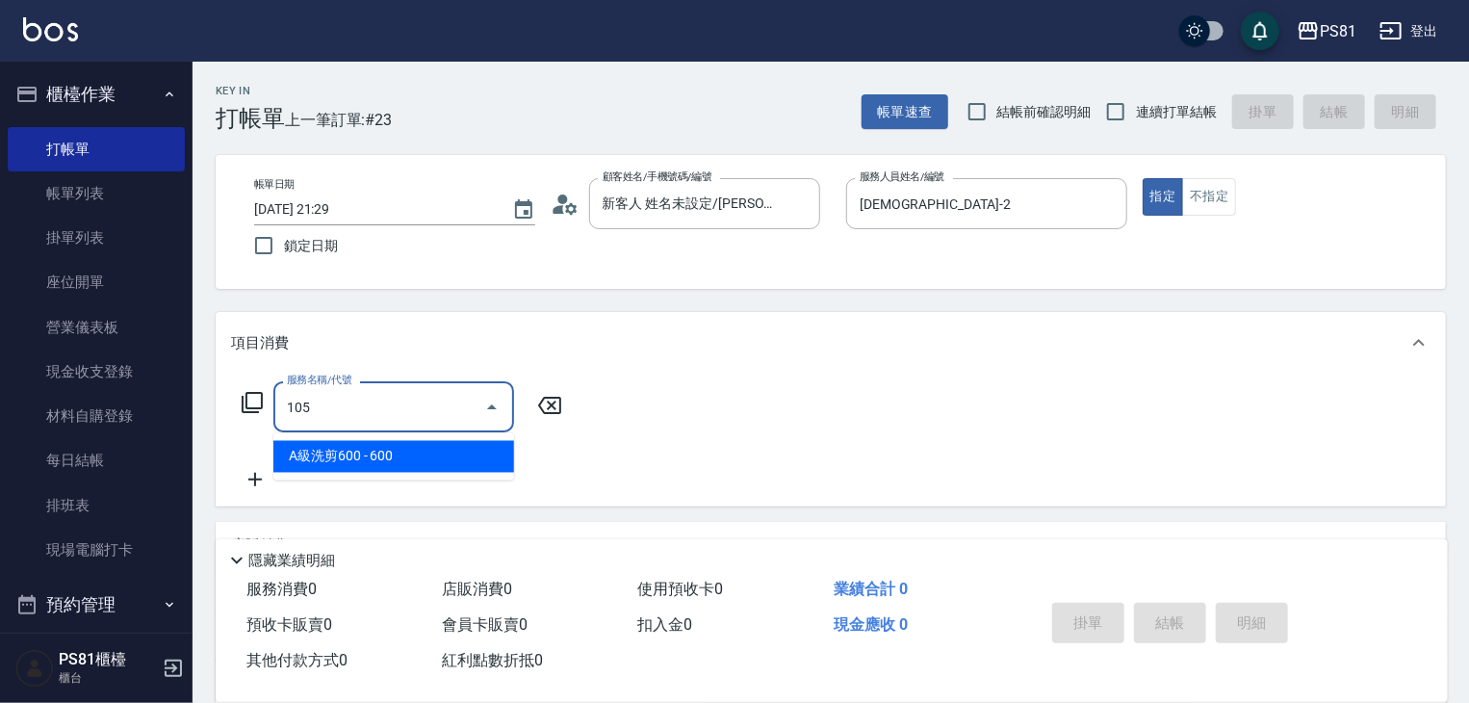
type input "A級洗剪600(105)"
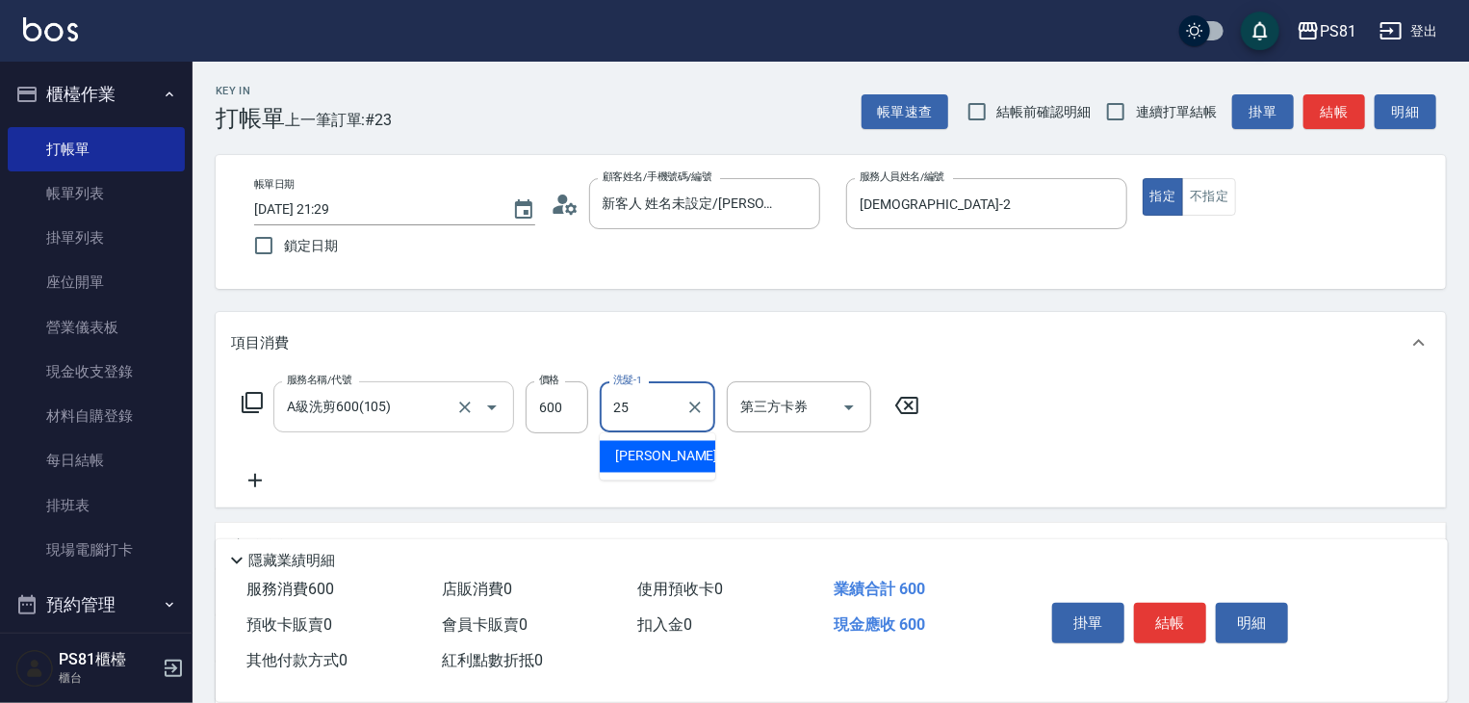
type input "[PERSON_NAME]-25"
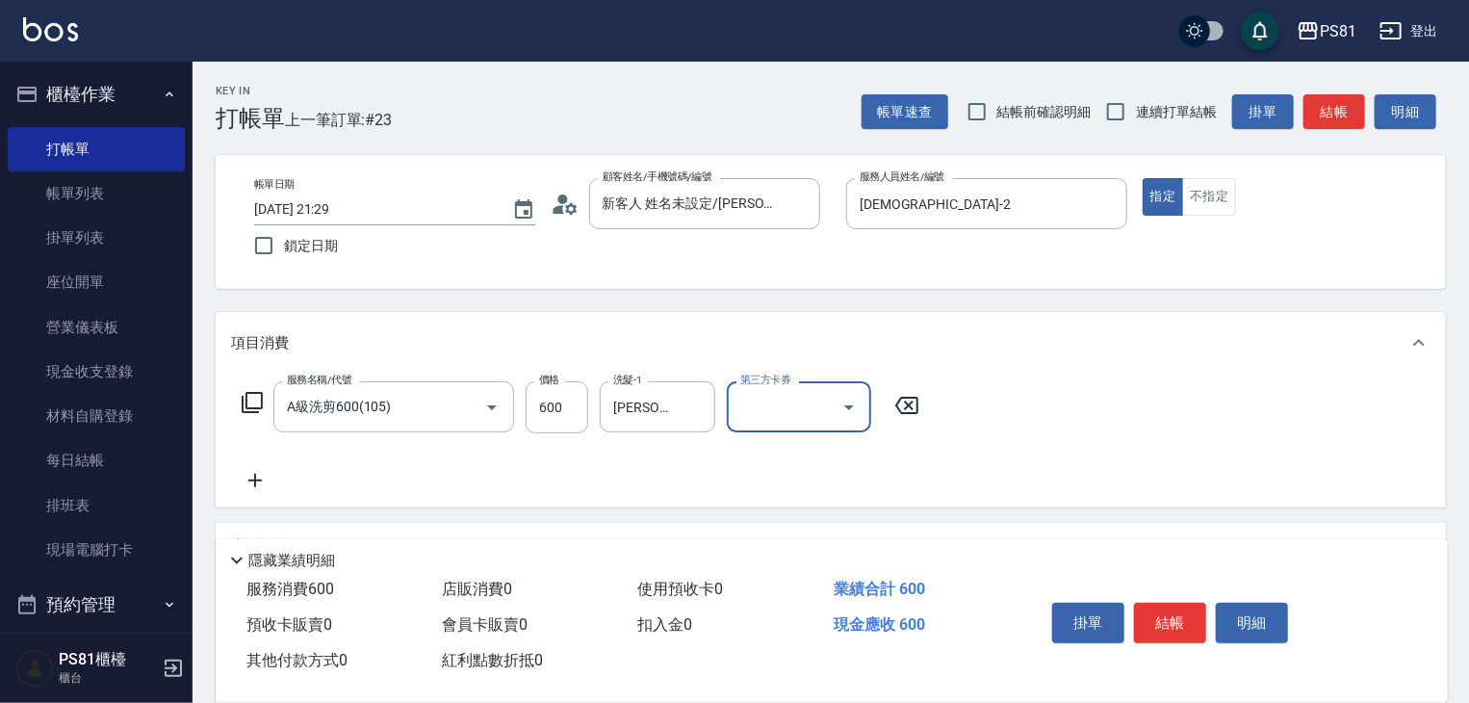
click at [761, 490] on div "服務名稱/代號 A級洗剪600(105) 服務名稱/代號 價格 600 價格 洗髮-1 [PERSON_NAME]-25 洗髮-1 第三方卡券 第三方卡券" at bounding box center [581, 436] width 700 height 111
click at [1178, 607] on button "結帳" at bounding box center [1170, 623] width 72 height 40
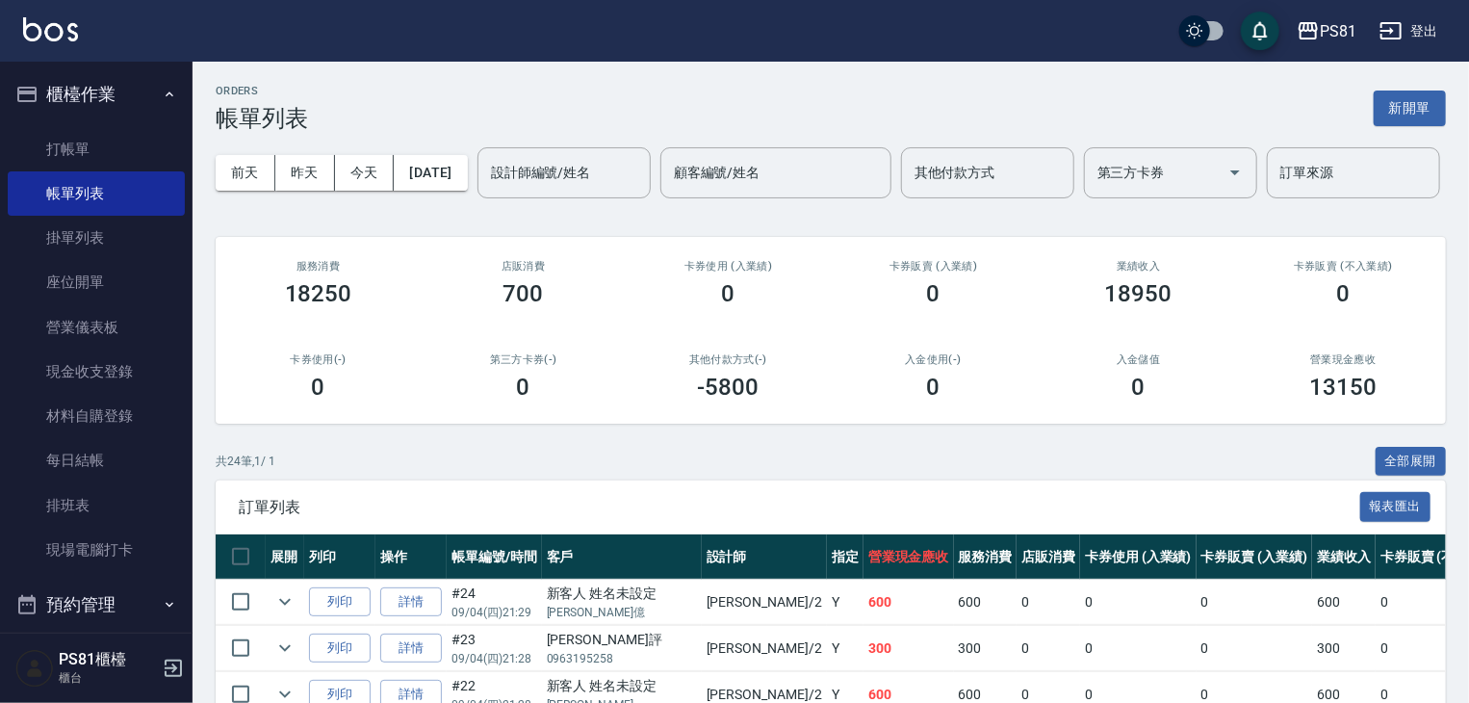
click at [486, 190] on input "設計師編號/姓名" at bounding box center [564, 173] width 156 height 34
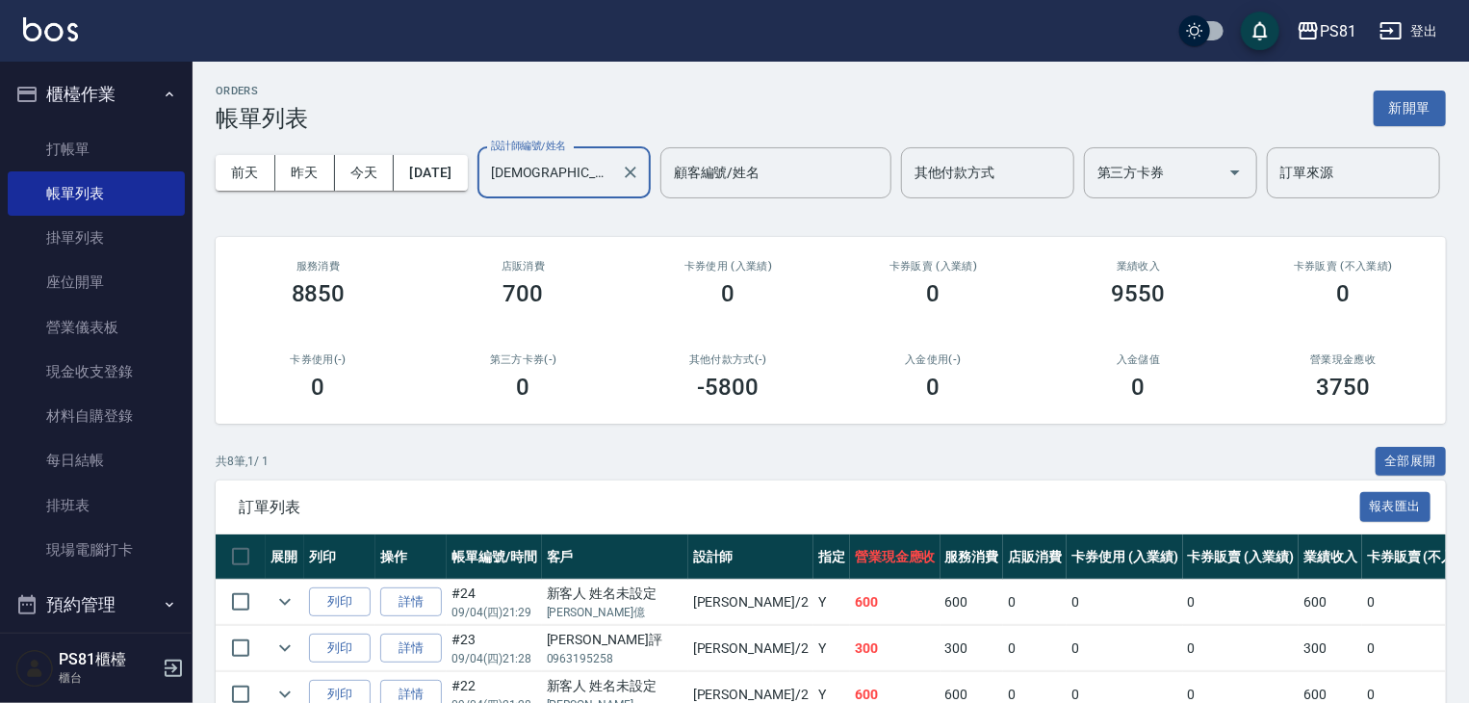
type input "[DEMOGRAPHIC_DATA]-2"
click at [305, 307] on h3 "8850" at bounding box center [319, 293] width 54 height 27
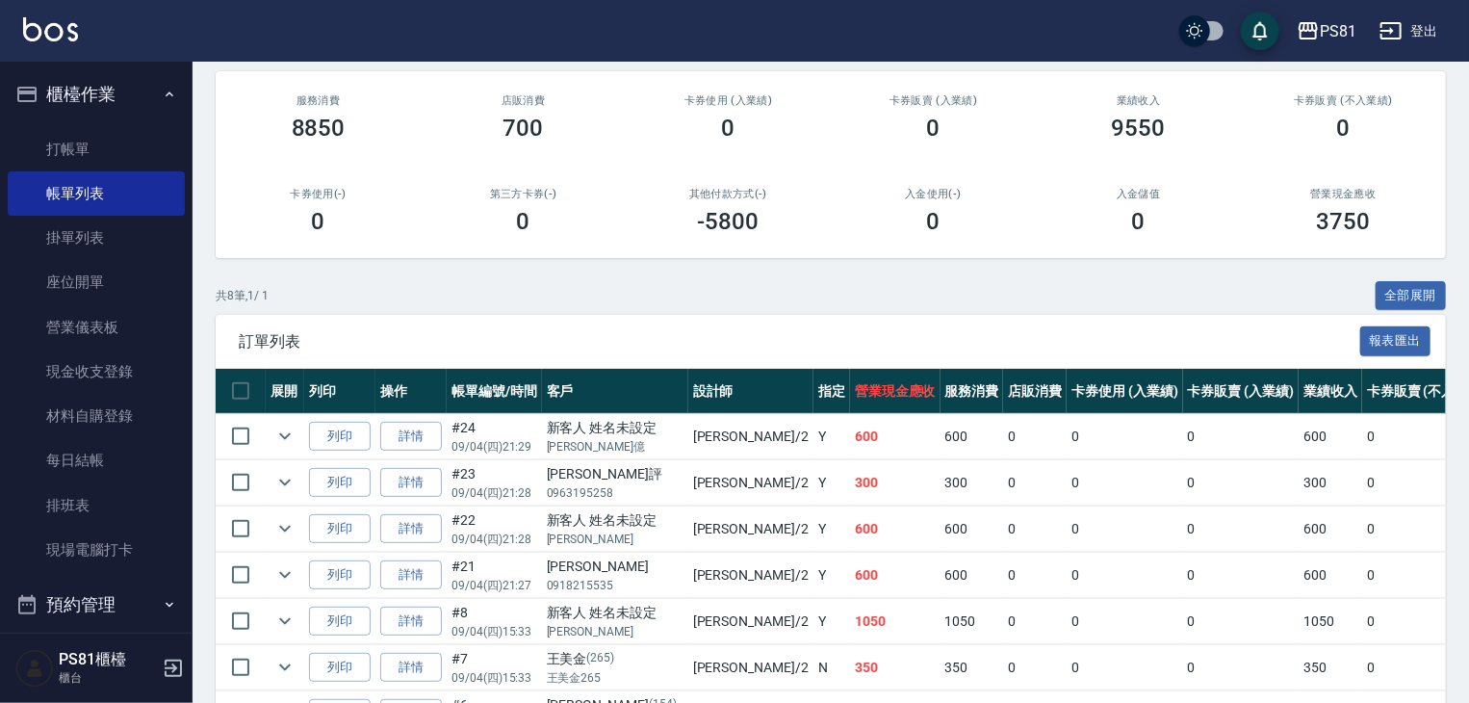
scroll to position [394, 0]
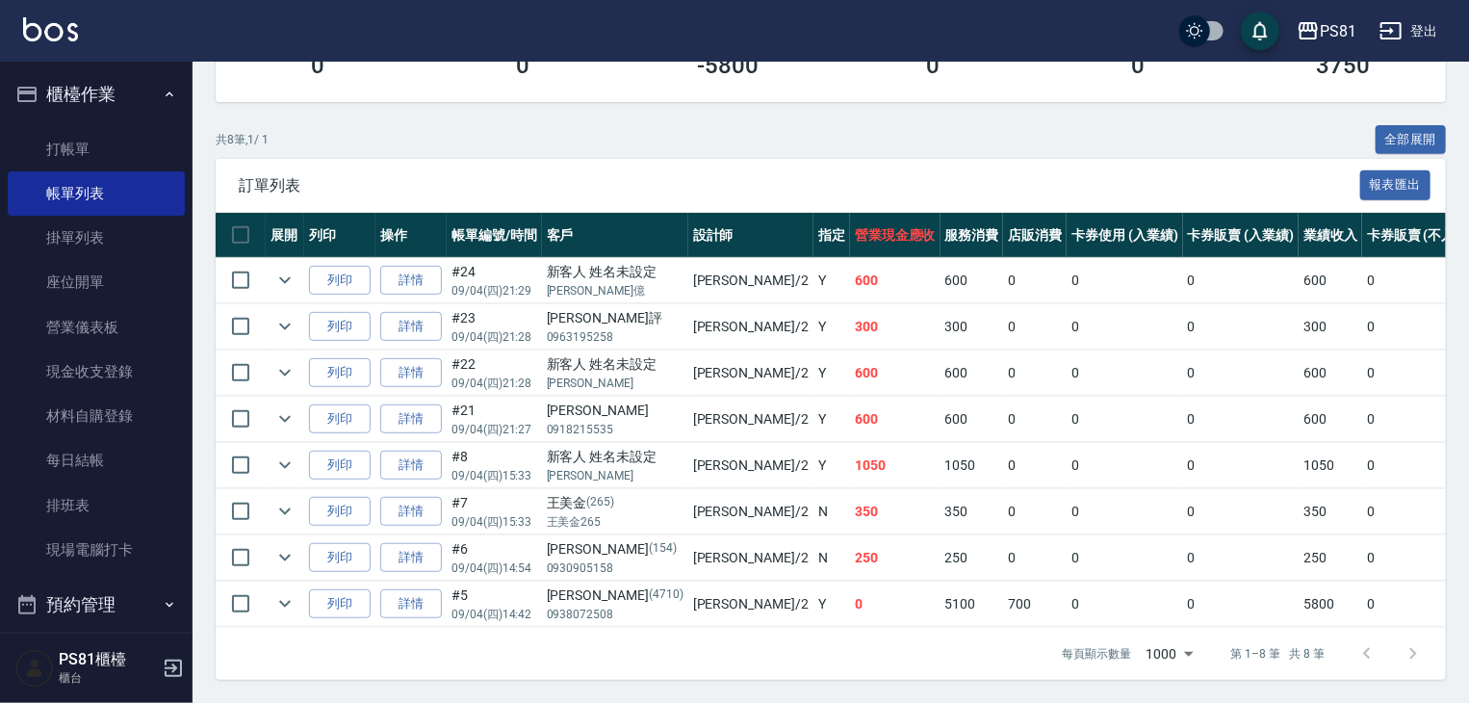
click at [850, 584] on td "0" at bounding box center [895, 603] width 90 height 45
click at [941, 413] on td "600" at bounding box center [973, 419] width 64 height 45
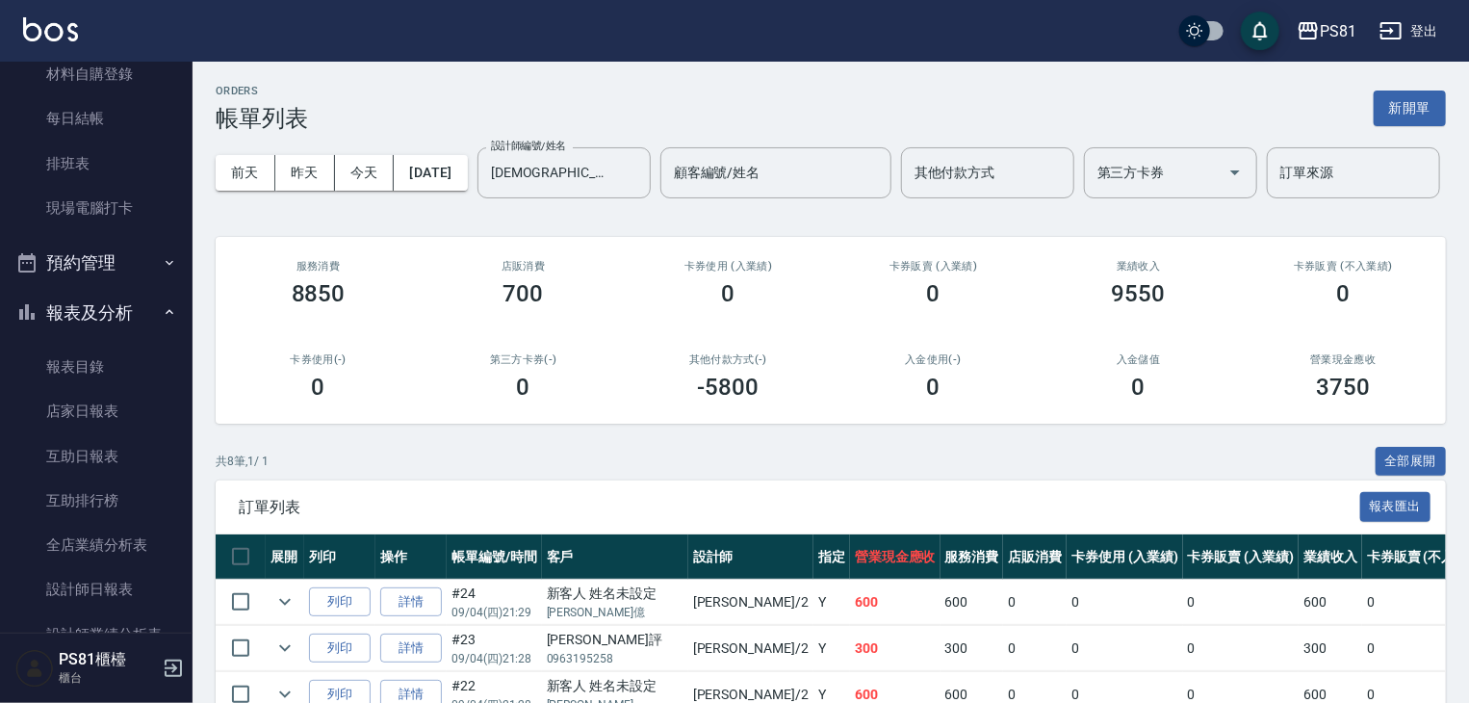
scroll to position [481, 0]
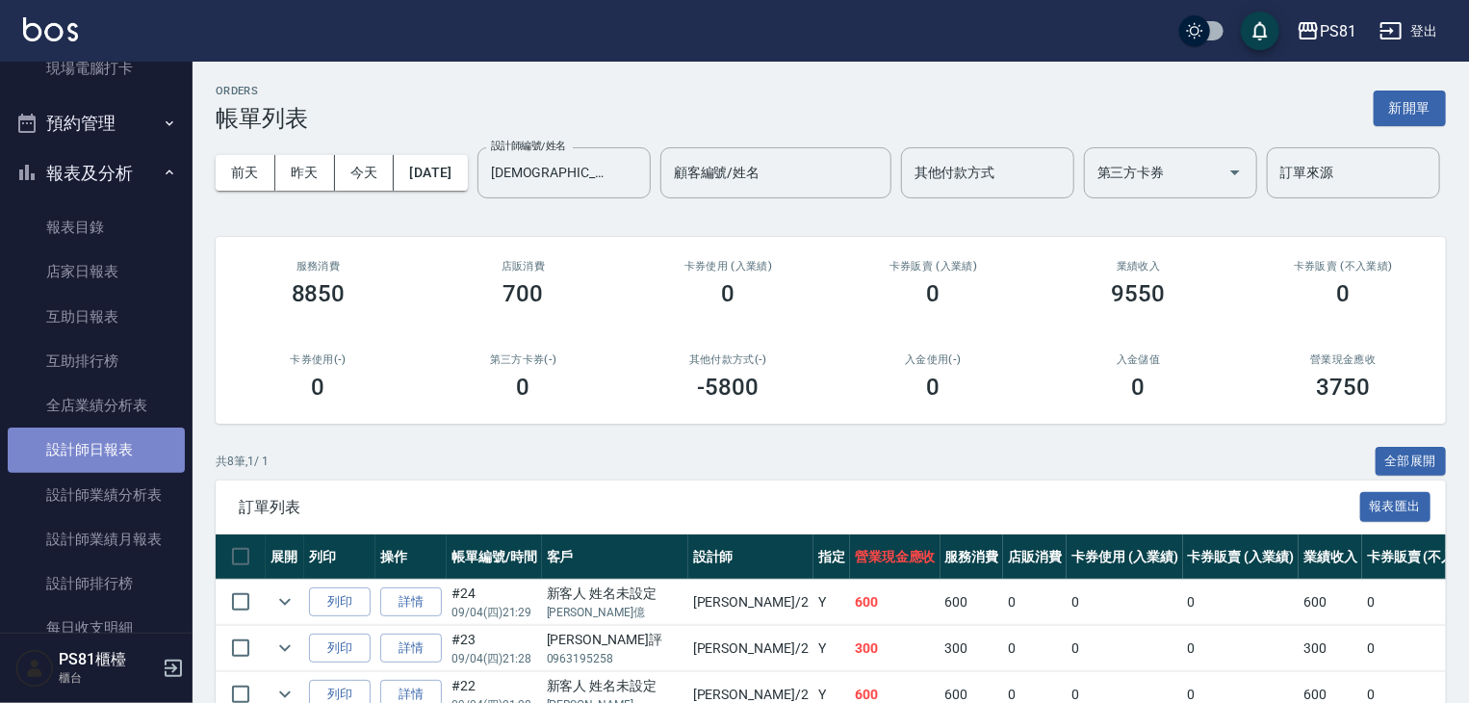
click at [142, 433] on link "設計師日報表" at bounding box center [96, 449] width 177 height 44
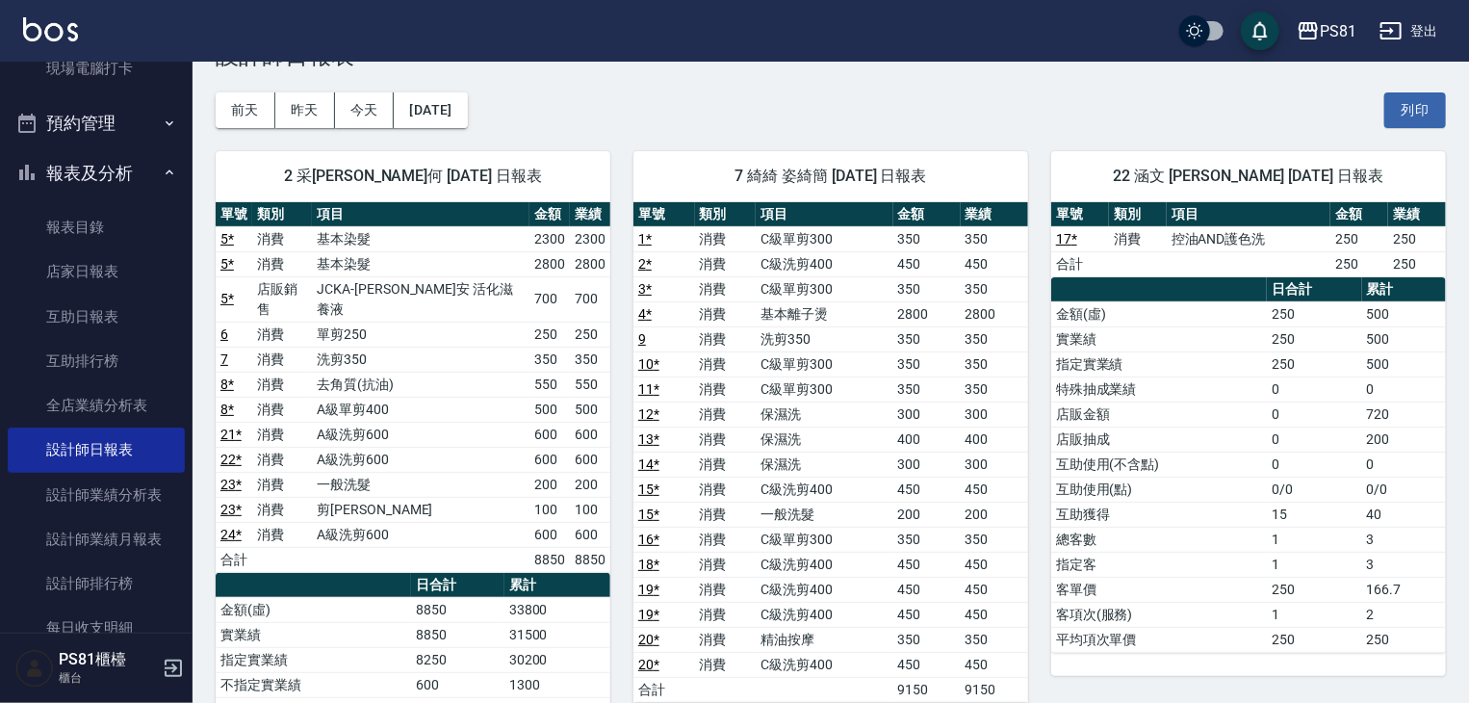
scroll to position [96, 0]
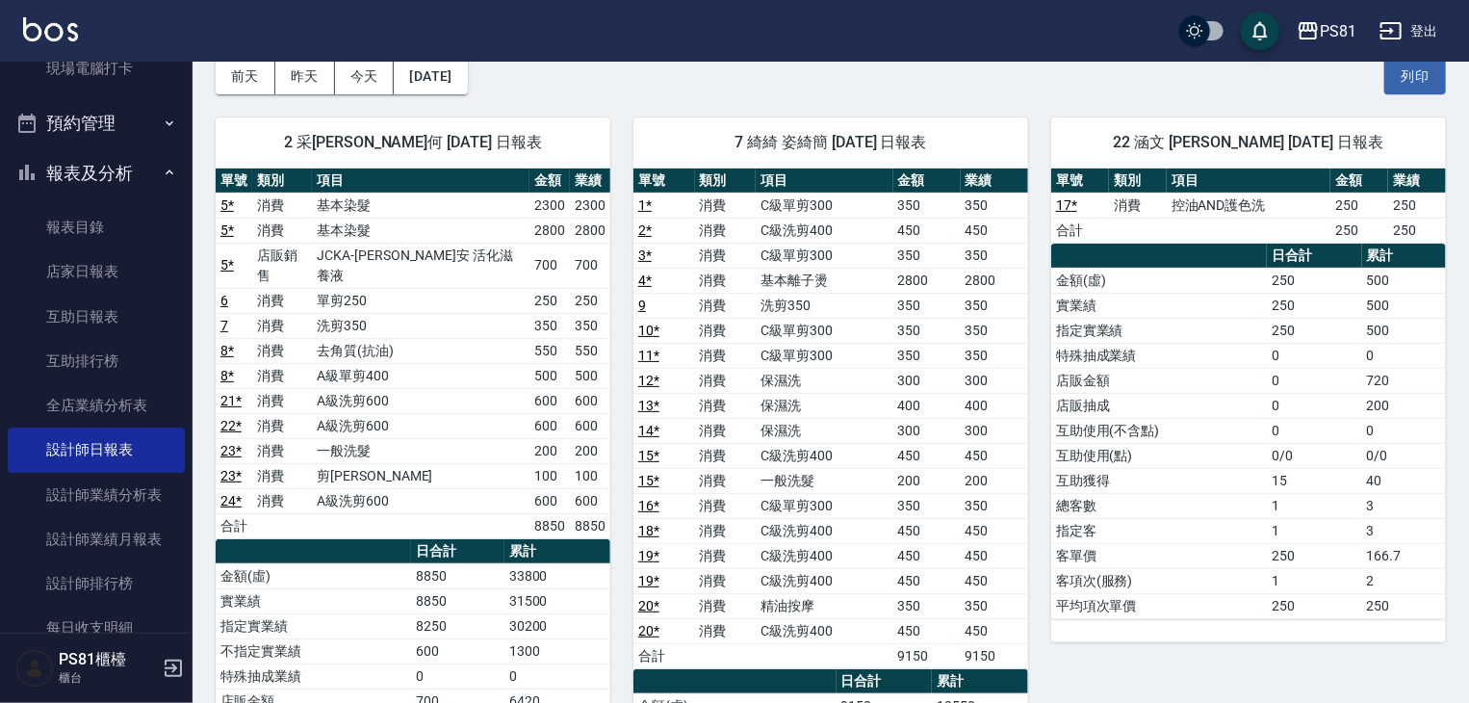
click at [478, 488] on td "A級洗剪600" at bounding box center [421, 500] width 218 height 25
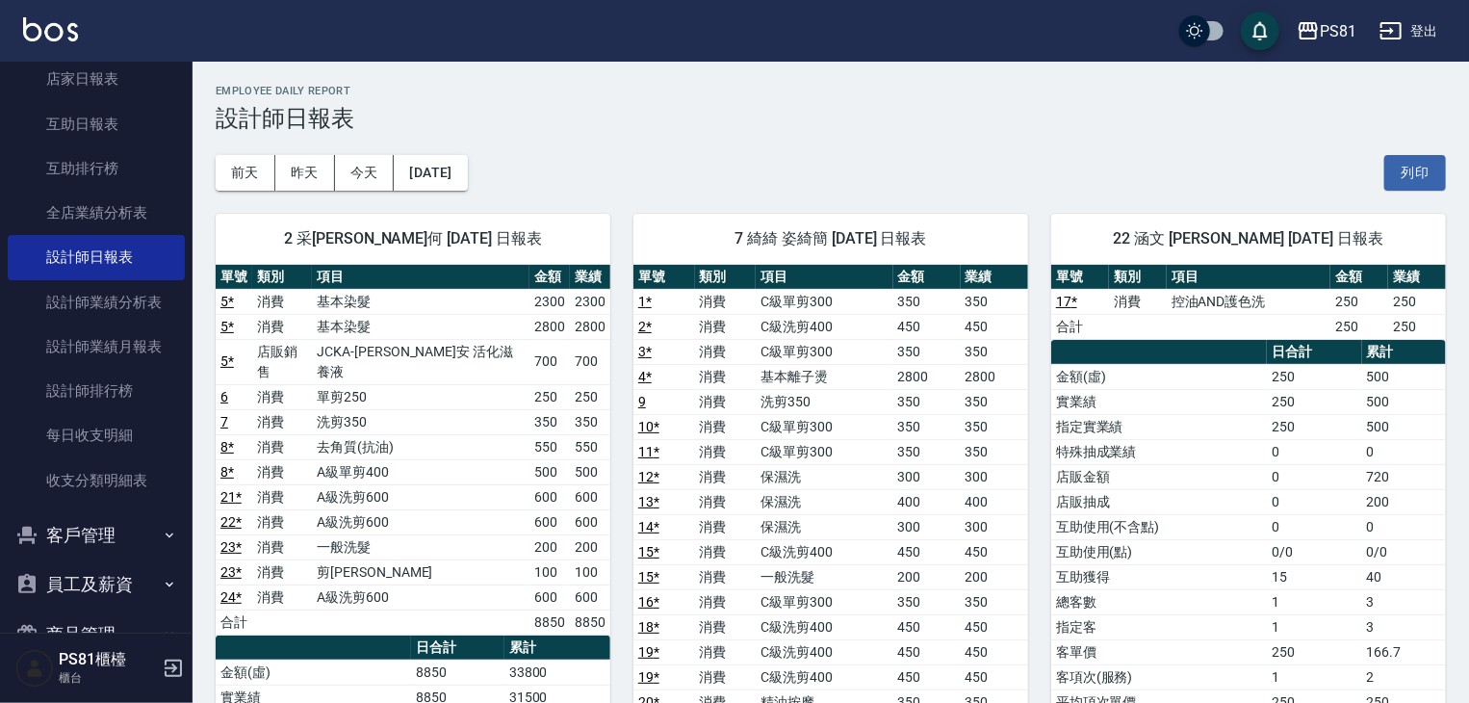
scroll to position [578, 0]
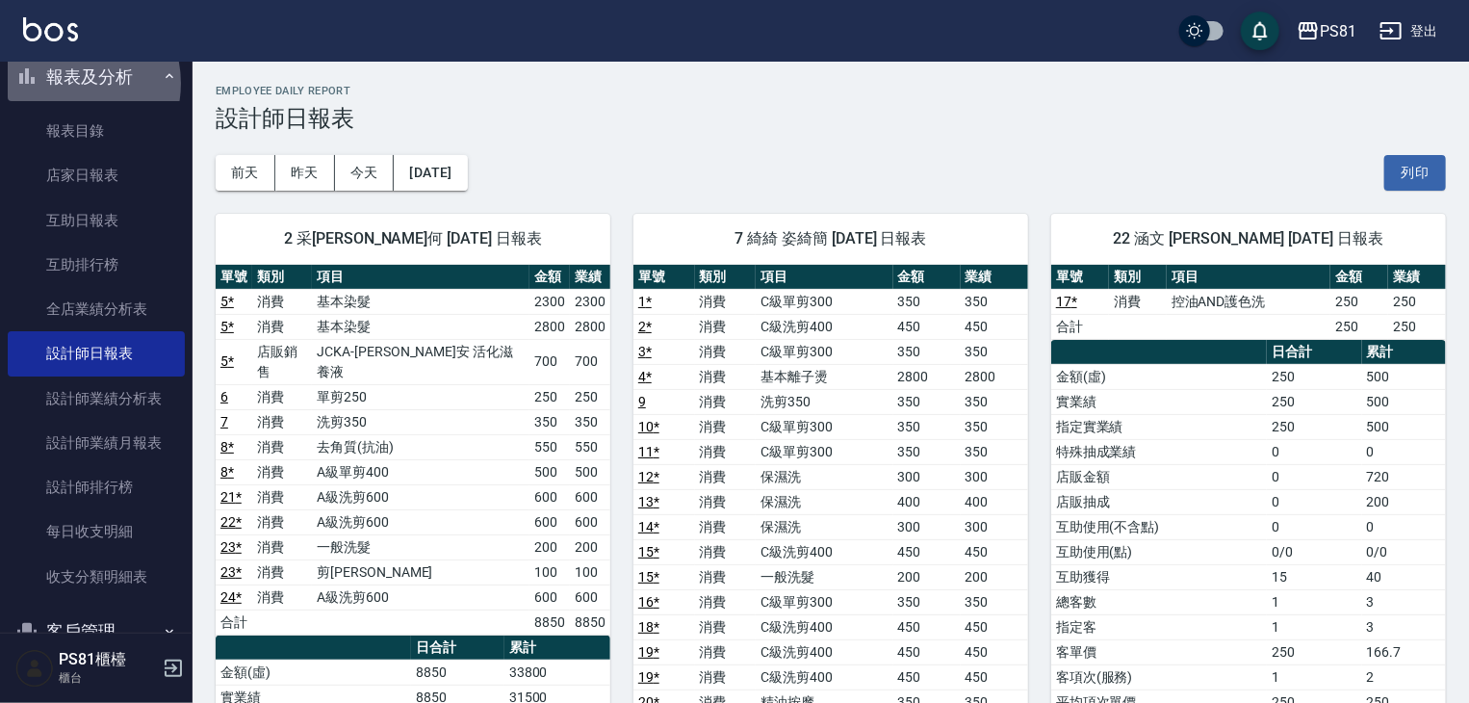
click at [65, 83] on button "報表及分析" at bounding box center [96, 77] width 177 height 50
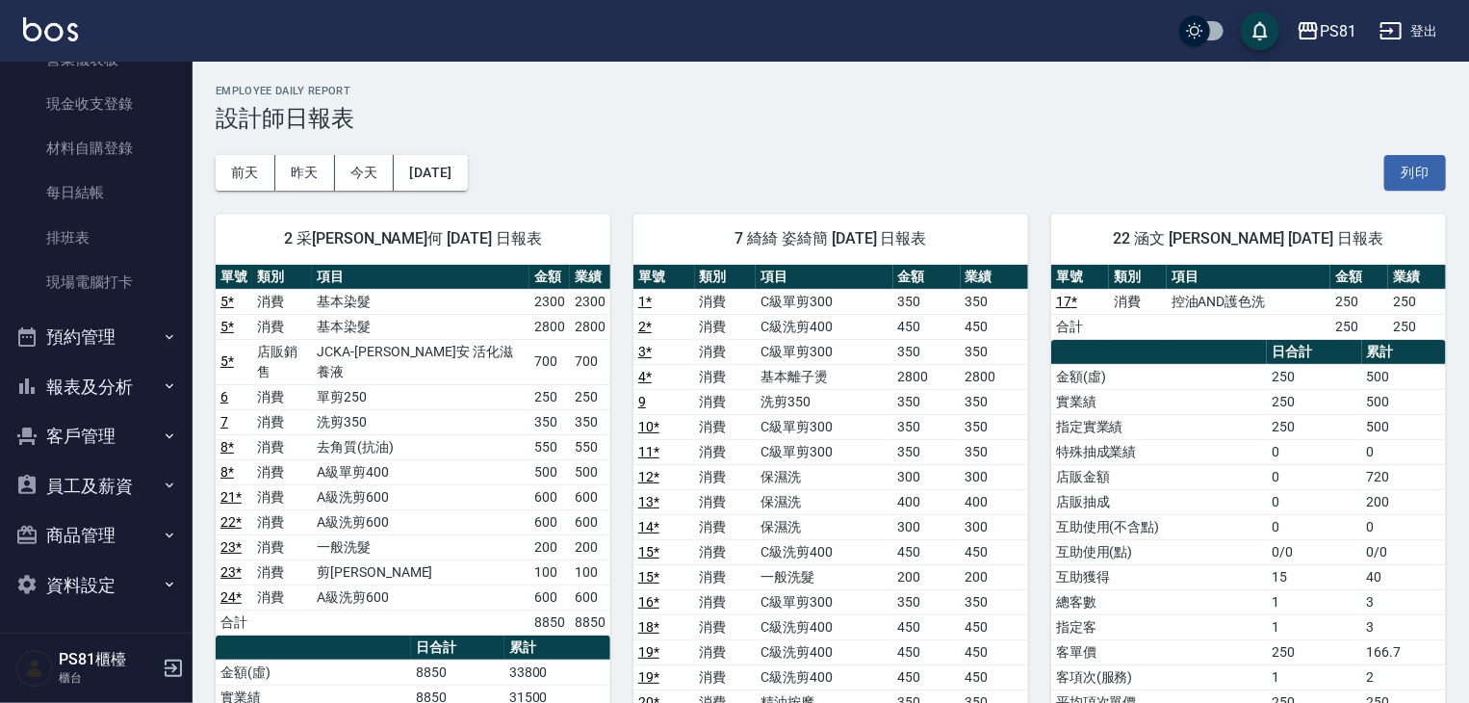
scroll to position [268, 0]
click at [129, 386] on button "報表及分析" at bounding box center [96, 387] width 177 height 50
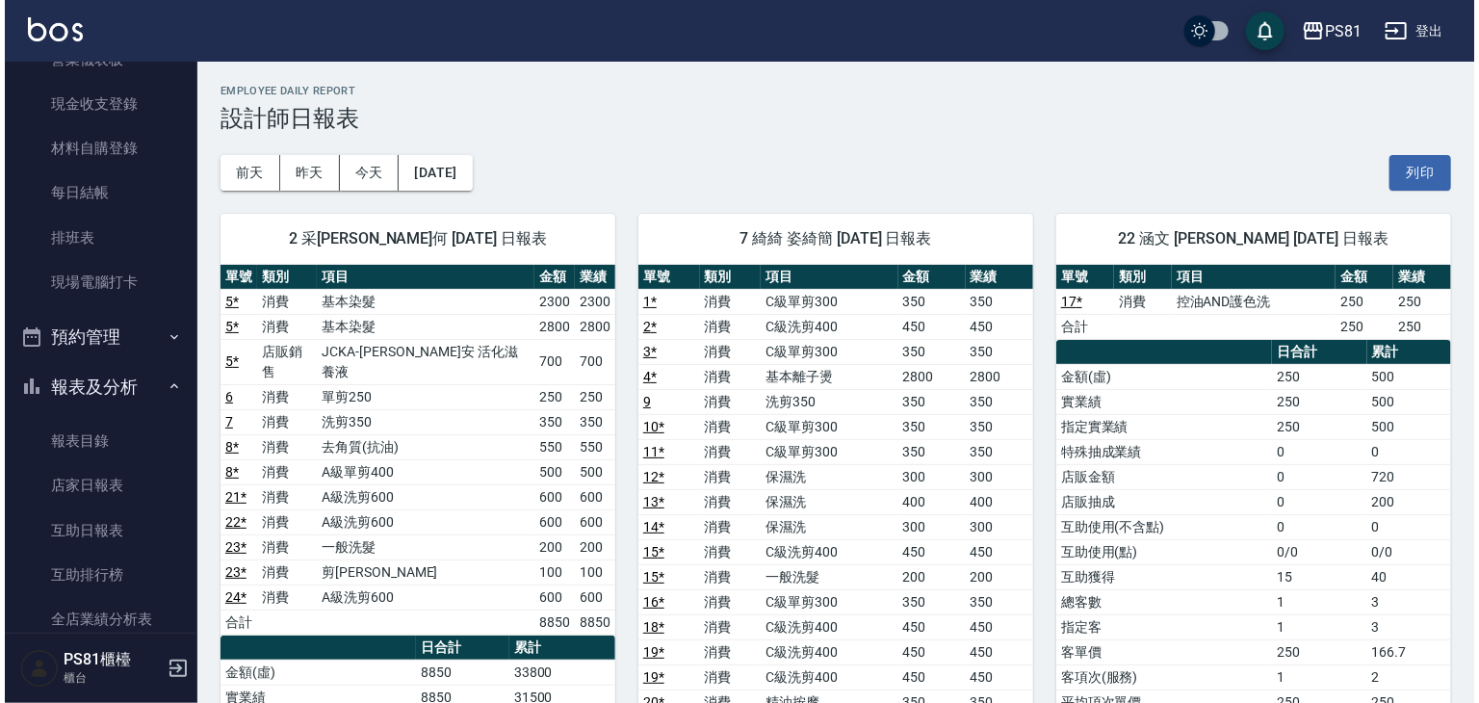
scroll to position [578, 0]
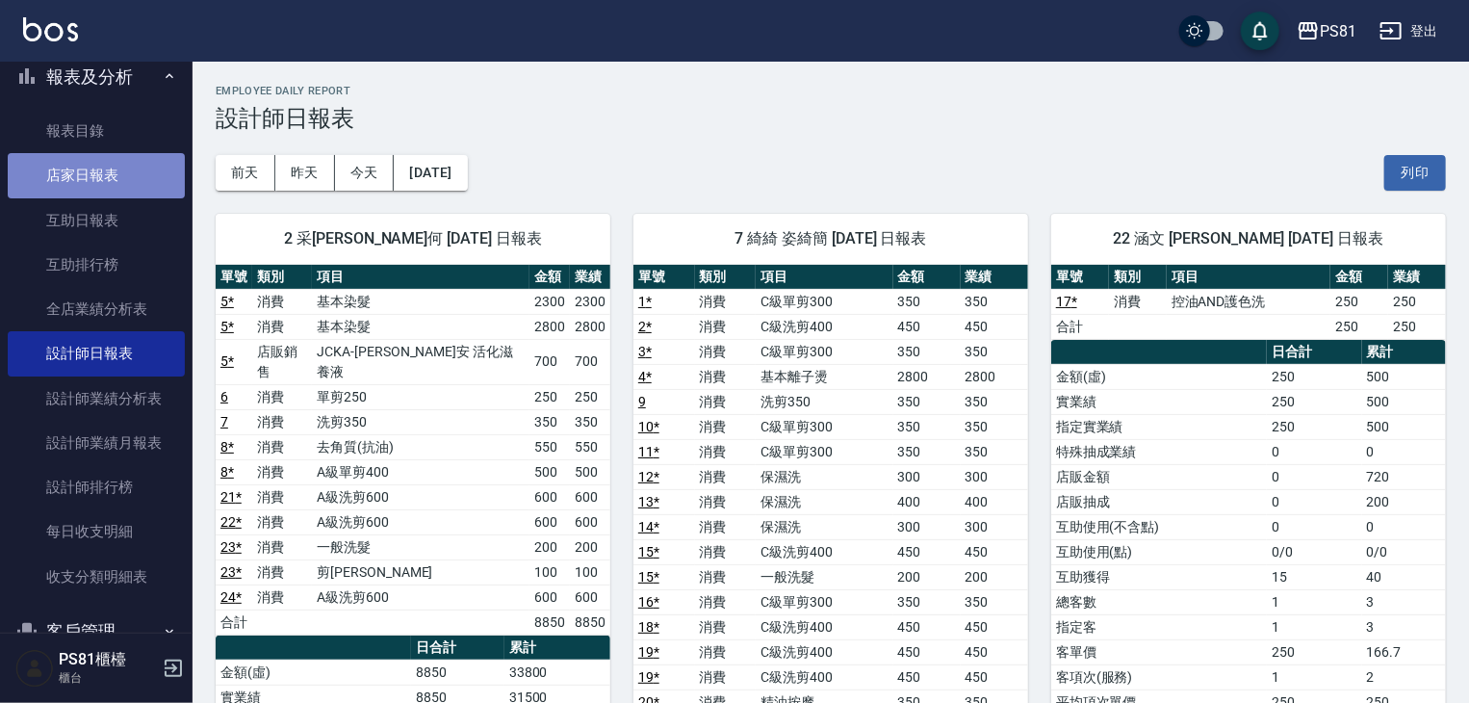
click at [106, 190] on link "店家日報表" at bounding box center [96, 175] width 177 height 44
